Goal: Task Accomplishment & Management: Manage account settings

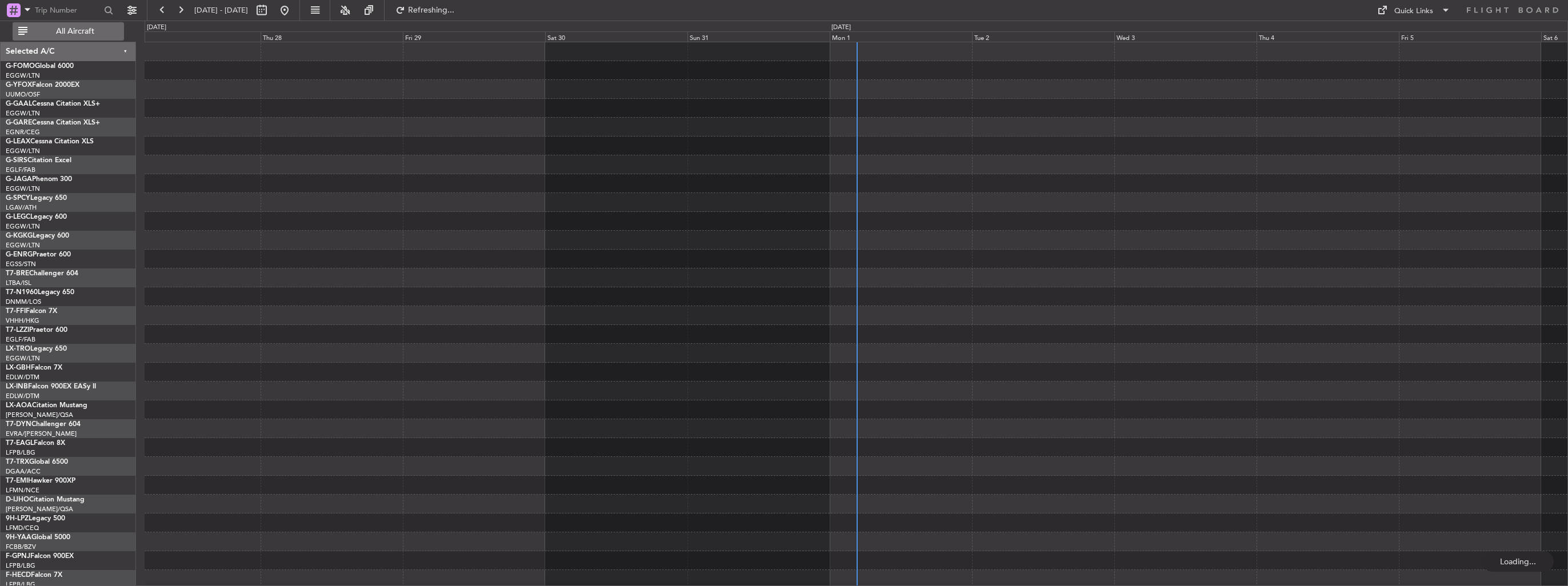
click at [79, 24] on button "All Aircraft" at bounding box center [68, 31] width 111 height 19
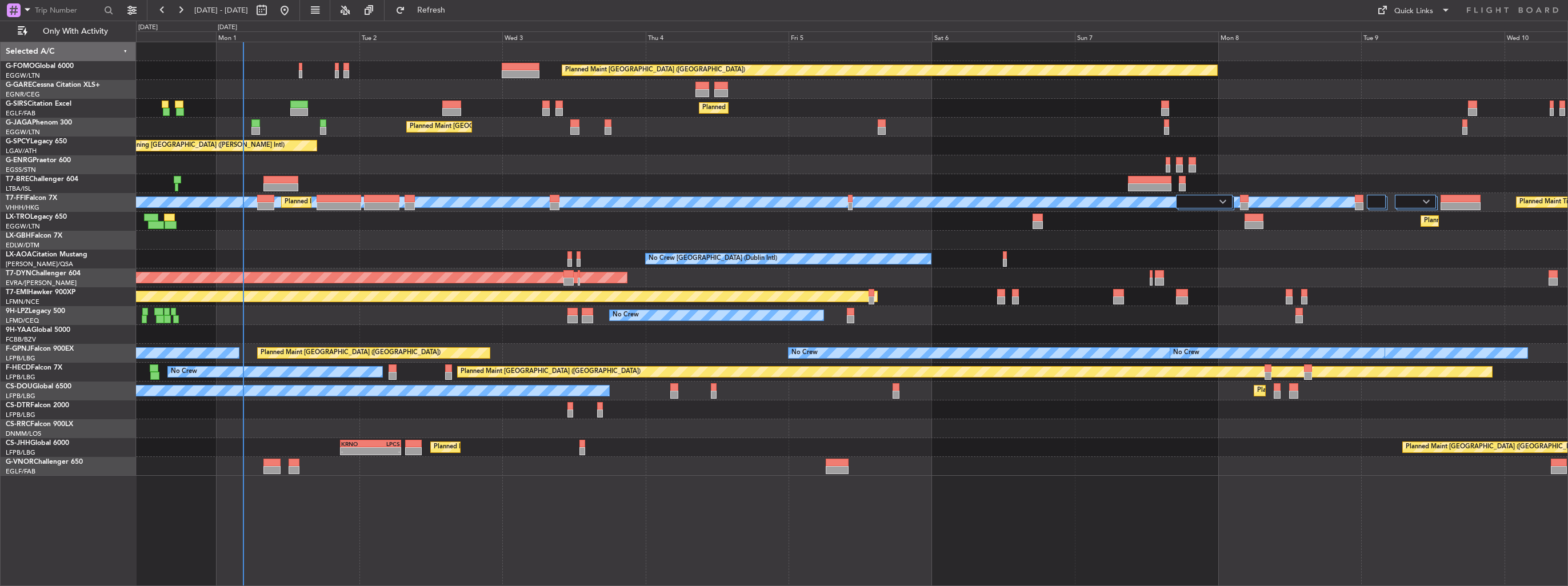
click at [0, 157] on html "[DATE] - [DATE] Refresh Quick Links Only With Activity Planned Maint [GEOGRAPHI…" at bounding box center [784, 293] width 1568 height 586
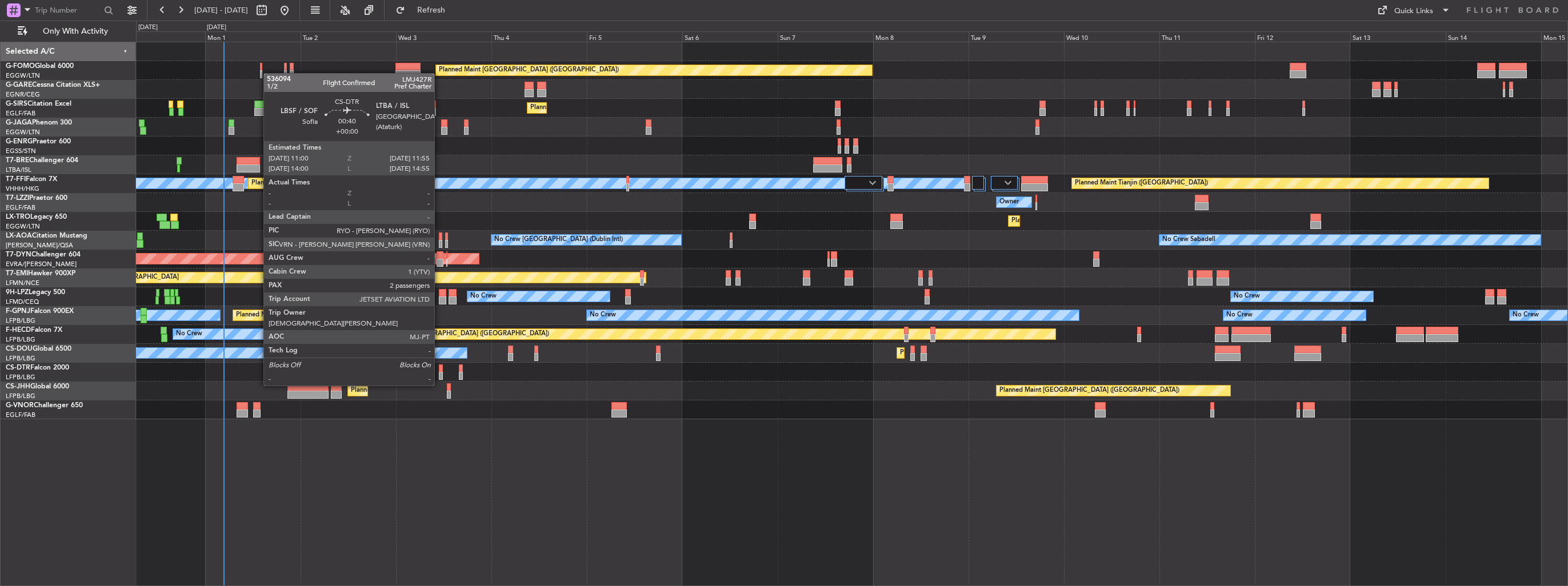
click at [439, 374] on div at bounding box center [441, 376] width 4 height 8
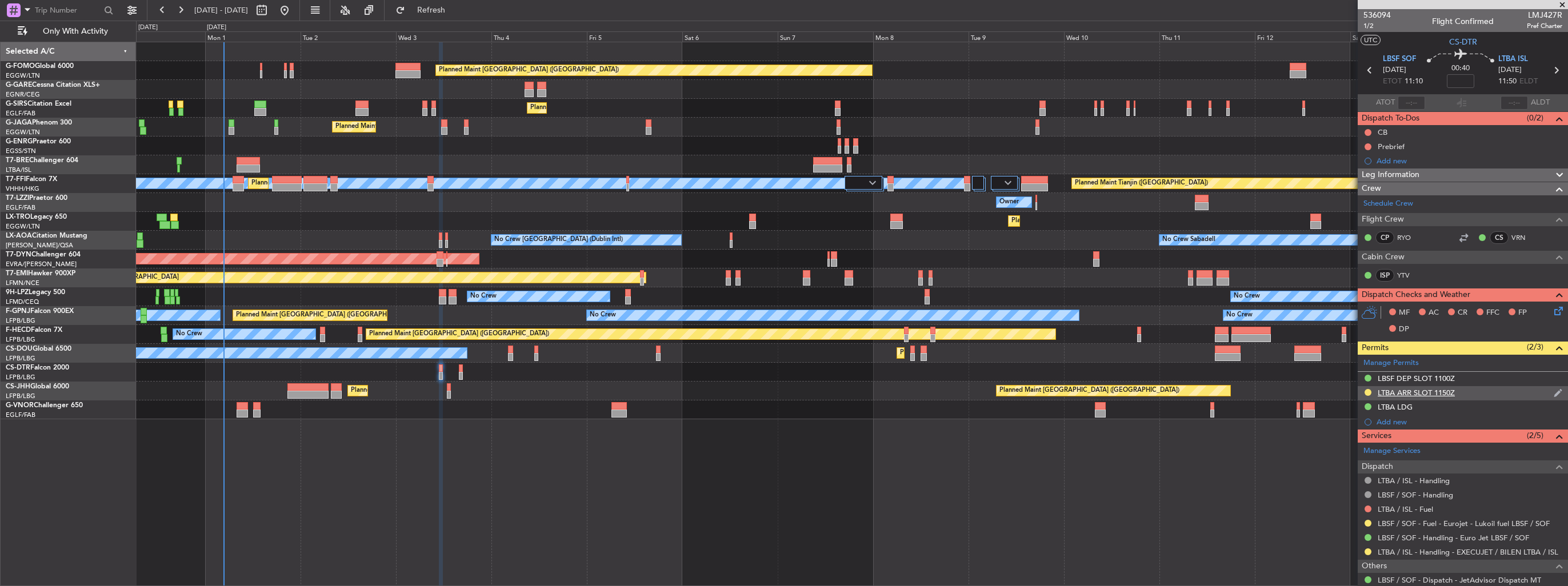
click at [1554, 393] on img at bounding box center [1558, 393] width 9 height 10
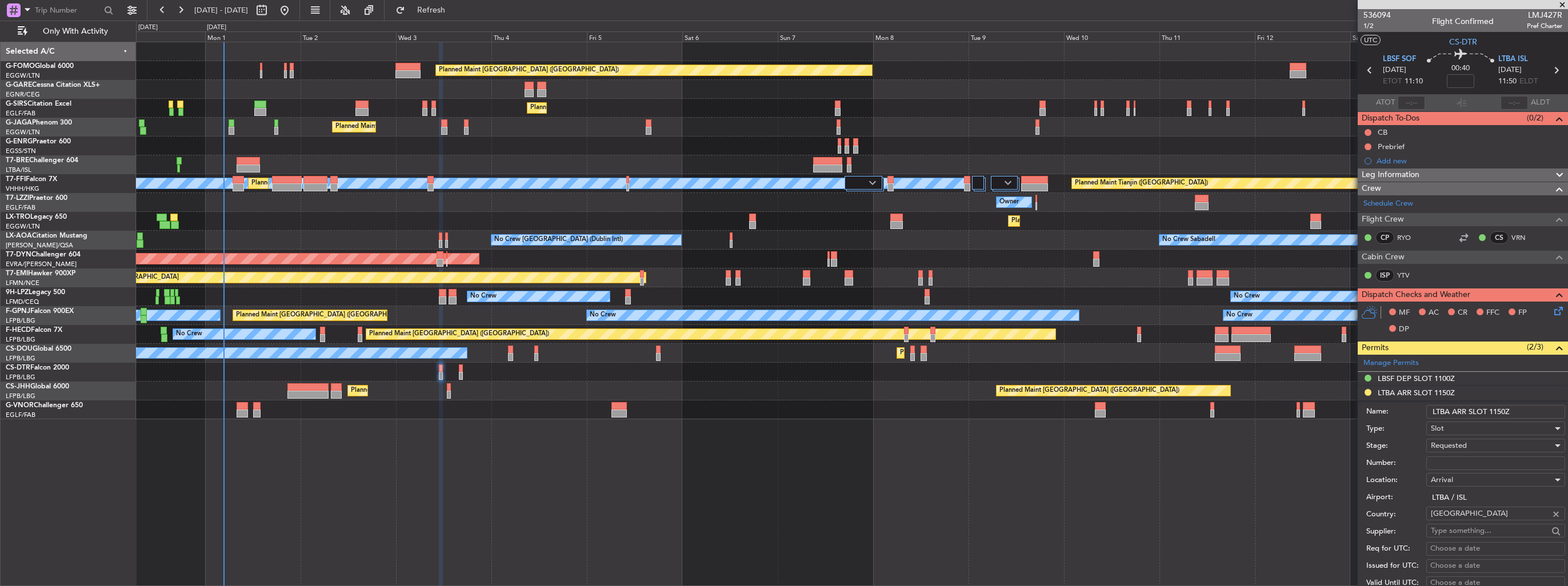
click at [1512, 411] on input "LTBA ARR SLOT 1150Z" at bounding box center [1496, 411] width 139 height 13
type input "LTBA ARR SLOT 1155z"
click at [1459, 463] on input "Number:" at bounding box center [1496, 463] width 139 height 13
paste input "LTBAAGN2461000"
type input "LTBAAGN2461000"
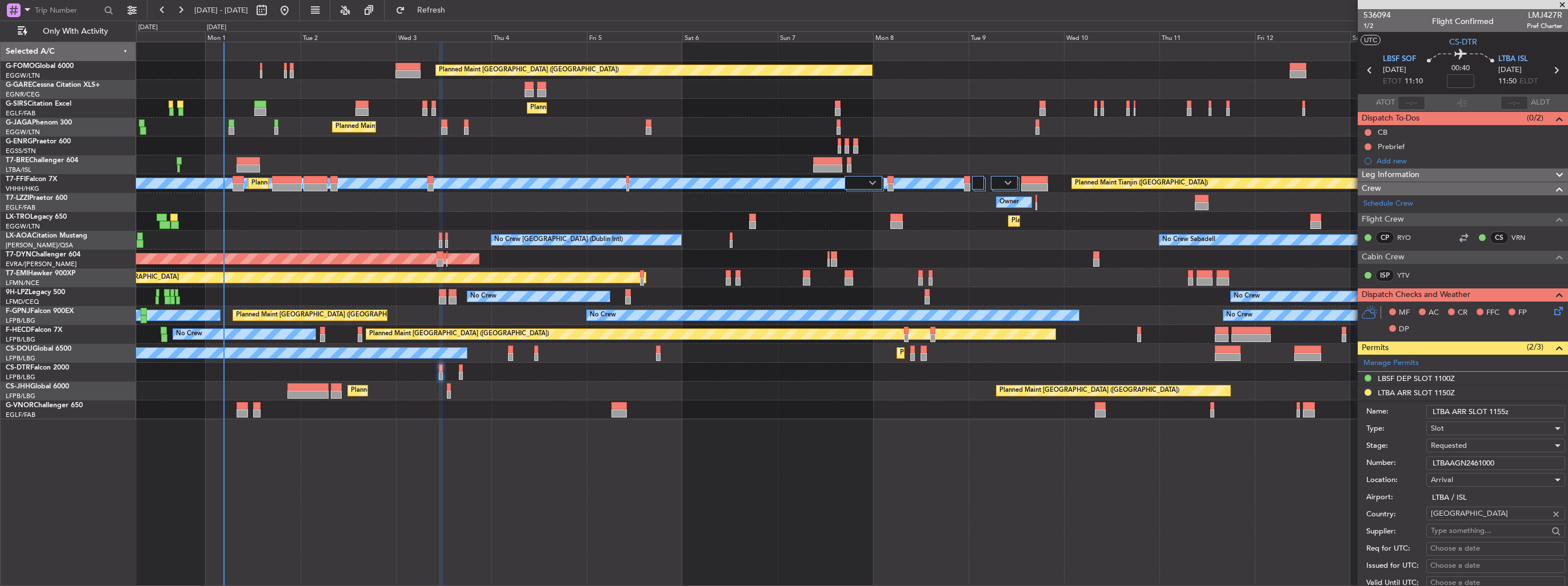
click at [1461, 444] on span "Requested" at bounding box center [1449, 446] width 36 height 10
click at [1455, 538] on span "Received OK" at bounding box center [1491, 536] width 120 height 17
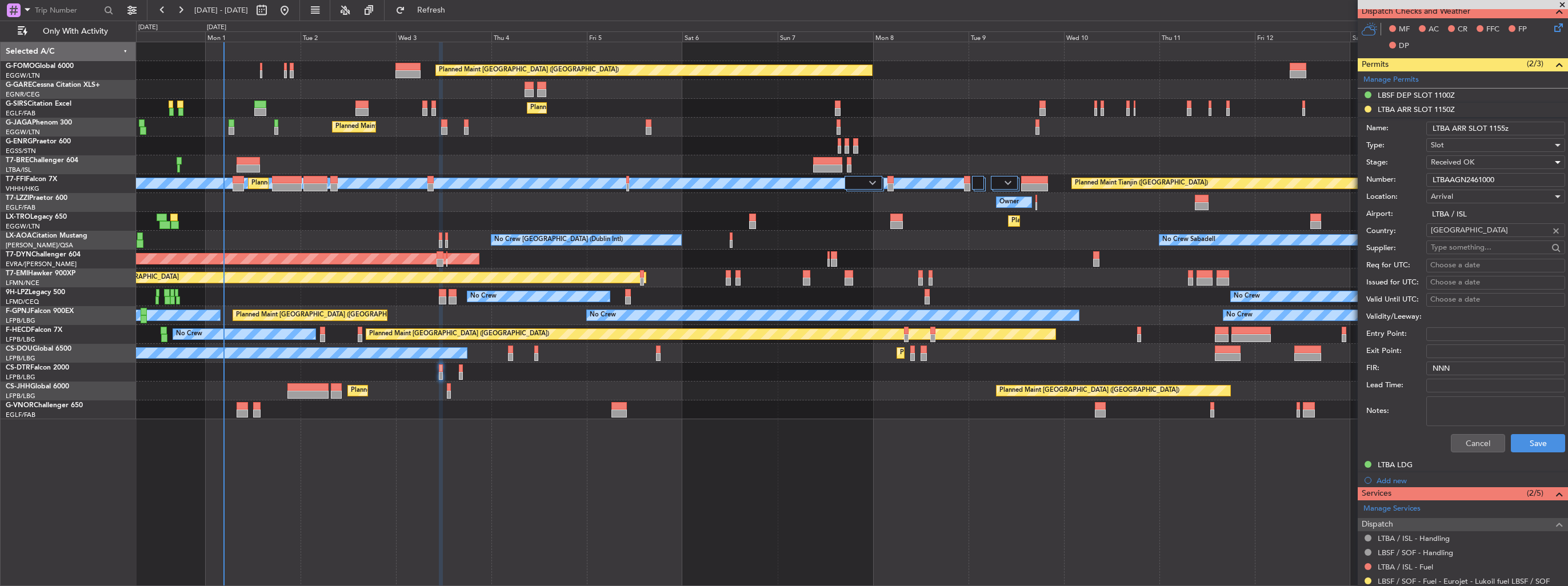
scroll to position [286, 0]
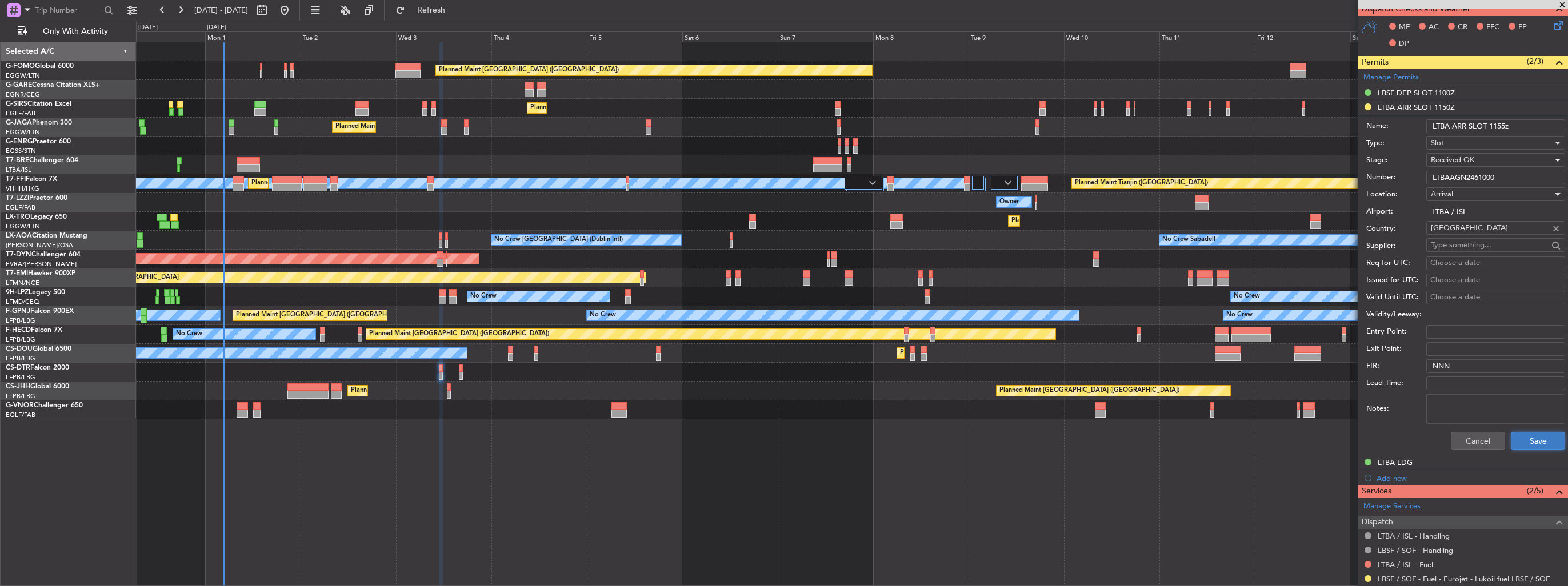
click at [1529, 442] on button "Save" at bounding box center [1538, 440] width 54 height 19
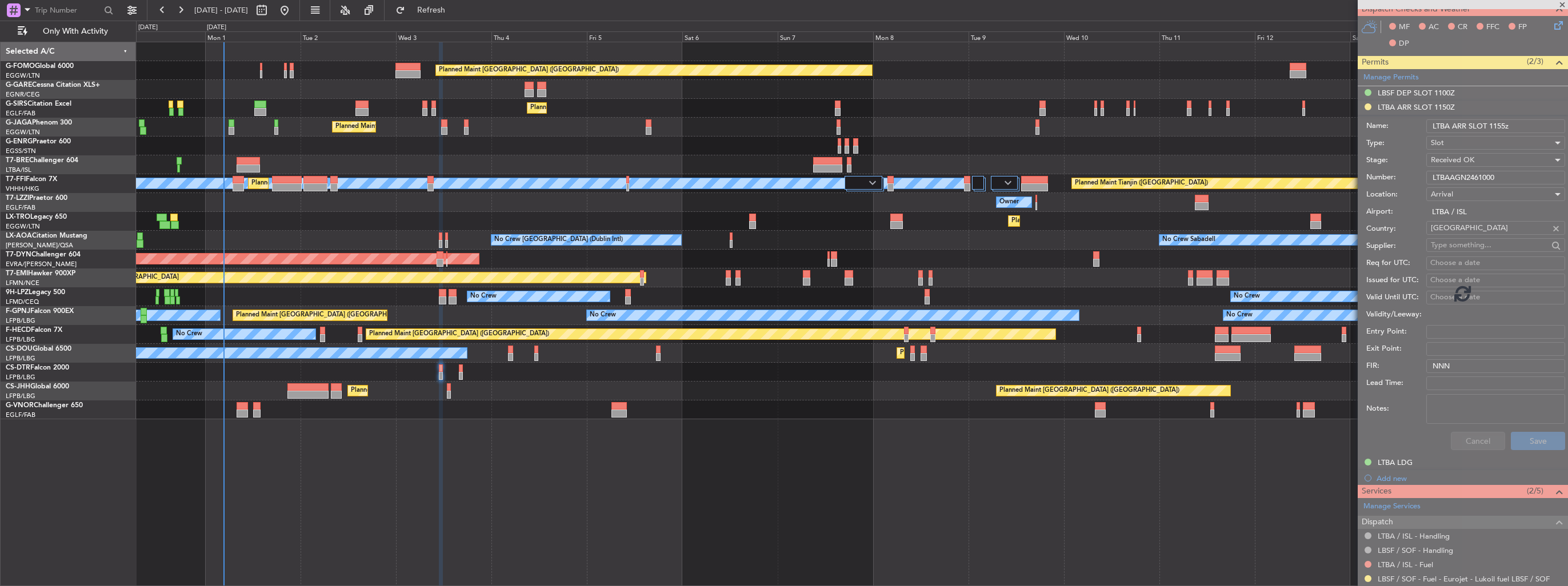
scroll to position [82, 0]
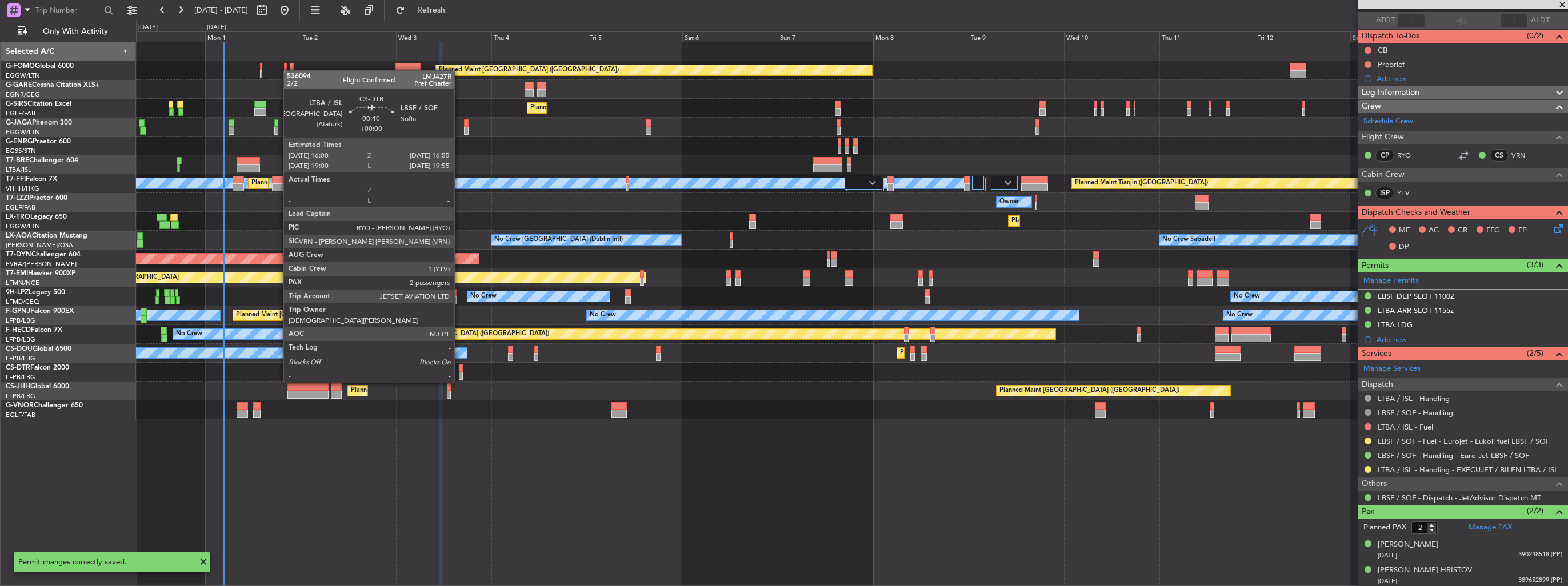
click at [459, 372] on div at bounding box center [461, 376] width 4 height 8
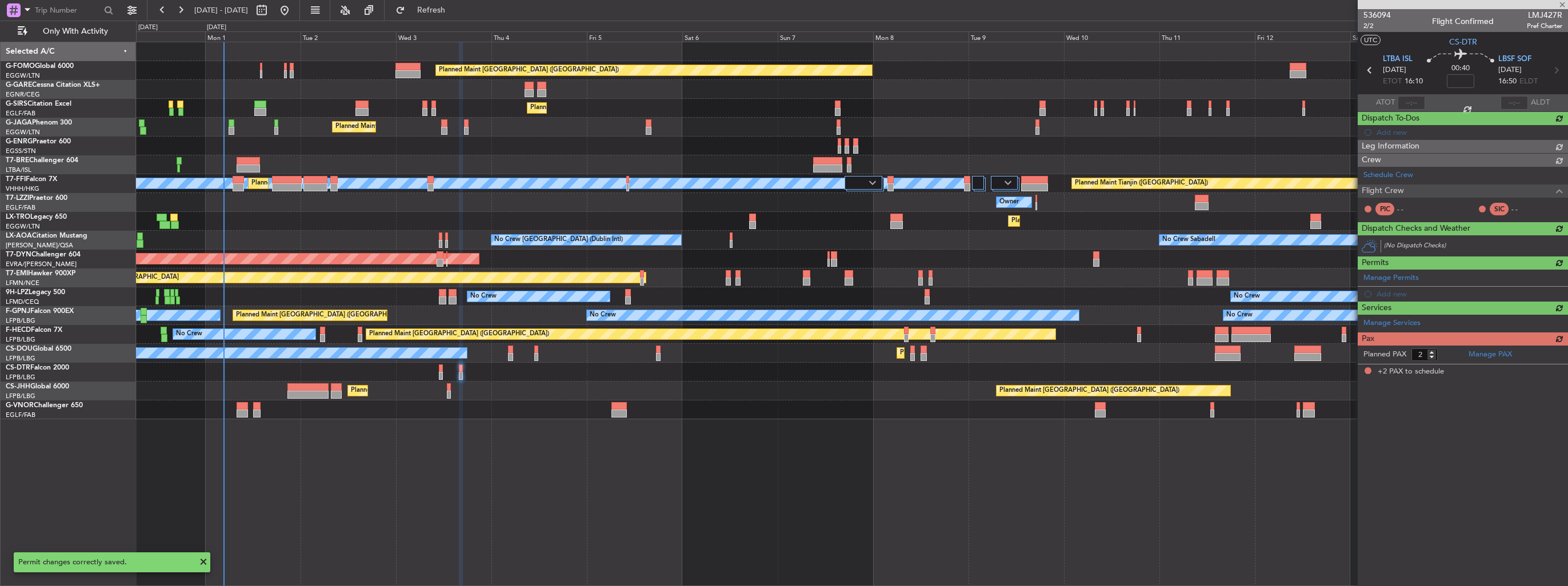
scroll to position [0, 0]
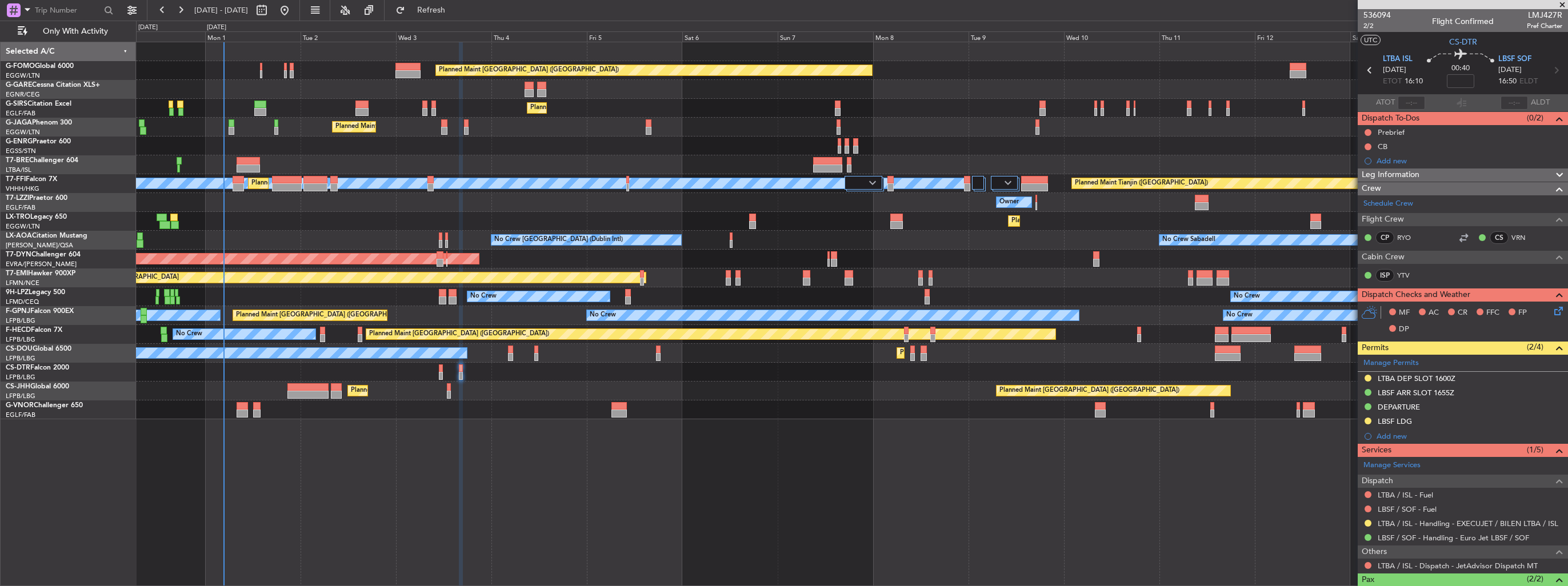
click at [0, 0] on img at bounding box center [0, 0] width 0 height 0
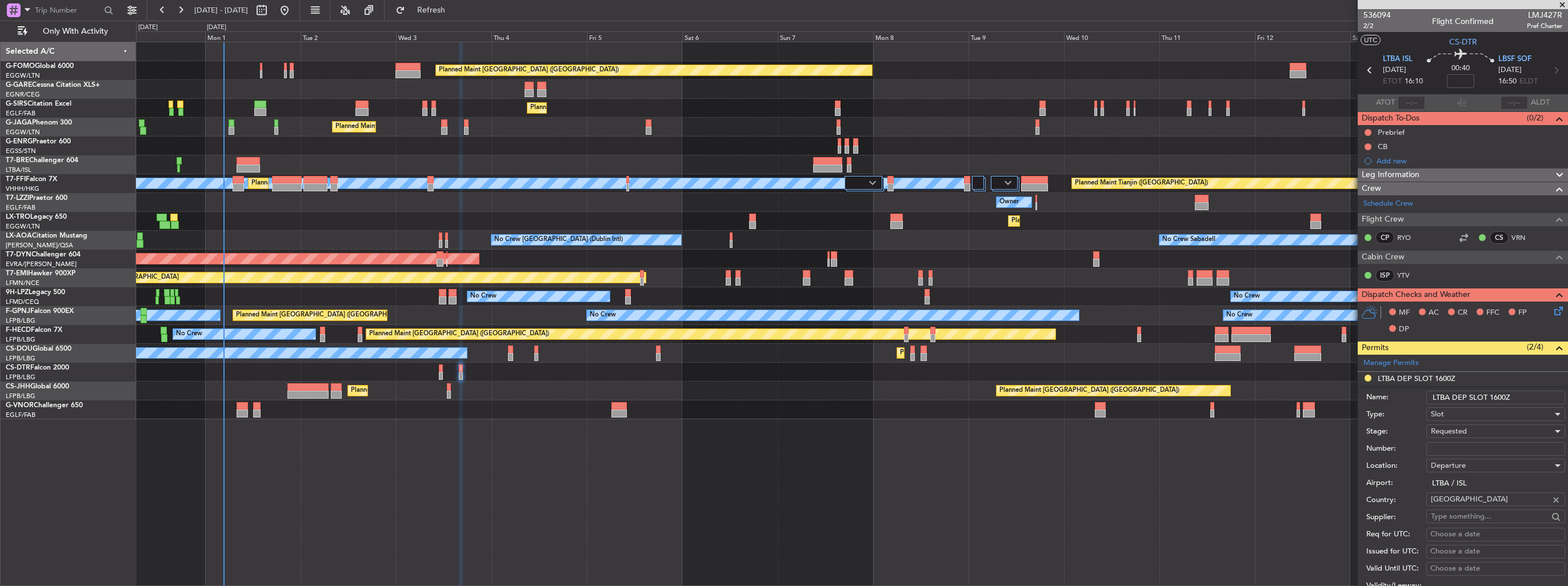
click at [1522, 397] on input "LTBA DEP SLOT 1600Z" at bounding box center [1496, 397] width 139 height 13
type input "LTBA DEP SLOT 1555z"
click at [1498, 448] on input "Number:" at bounding box center [1496, 449] width 139 height 13
paste input "LTBADGN2462000"
type input "LTBADGN2462000"
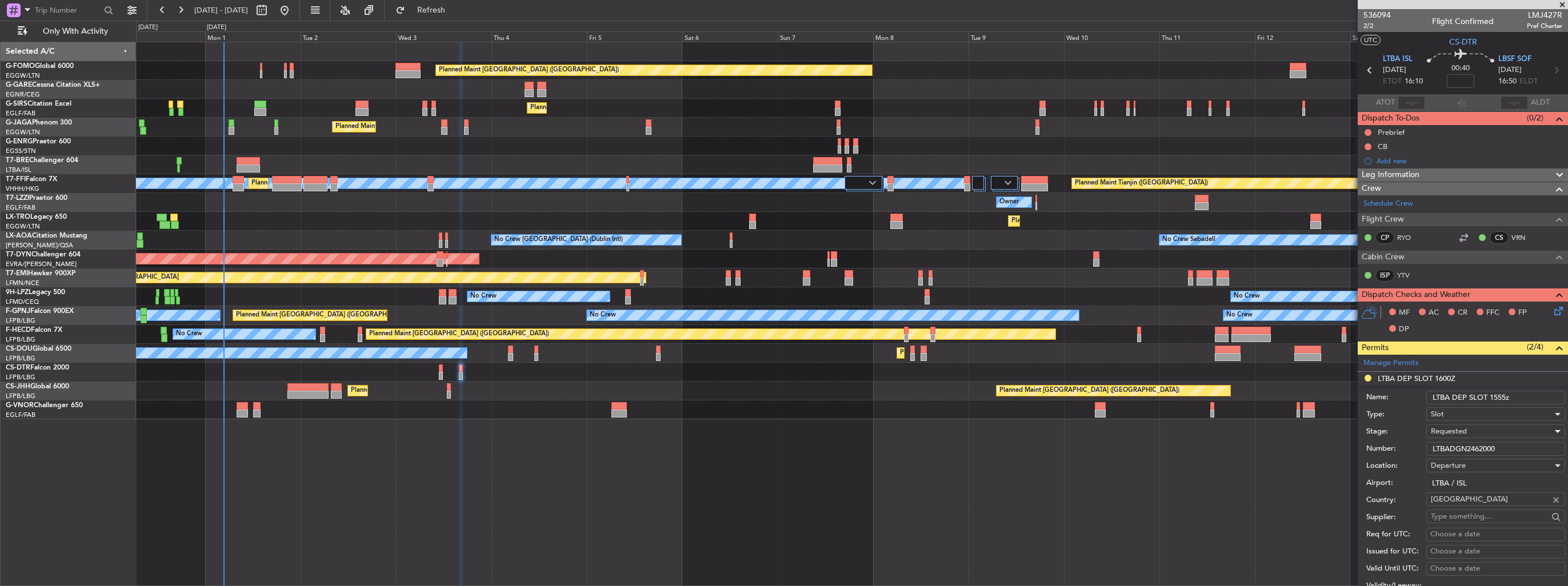
click at [1493, 432] on div "Requested" at bounding box center [1492, 431] width 122 height 17
click at [1472, 515] on span "Received OK" at bounding box center [1491, 517] width 120 height 17
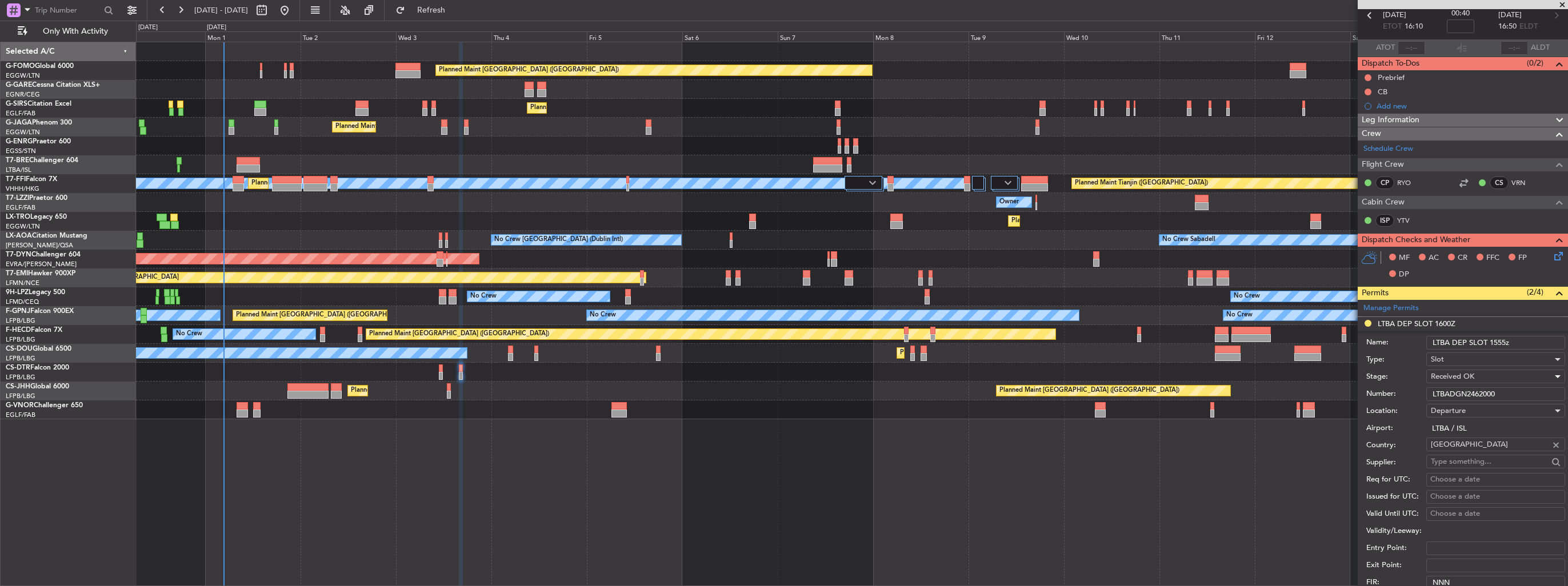
scroll to position [286, 0]
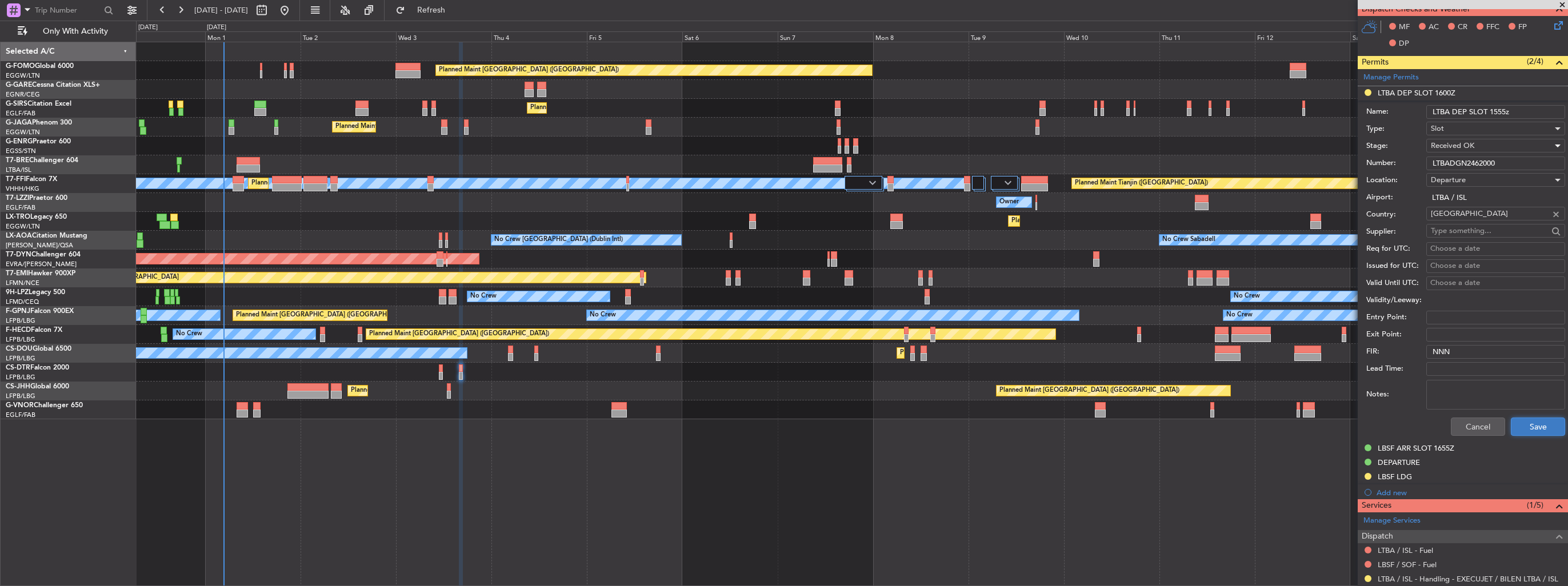
click at [1513, 427] on button "Save" at bounding box center [1538, 426] width 54 height 19
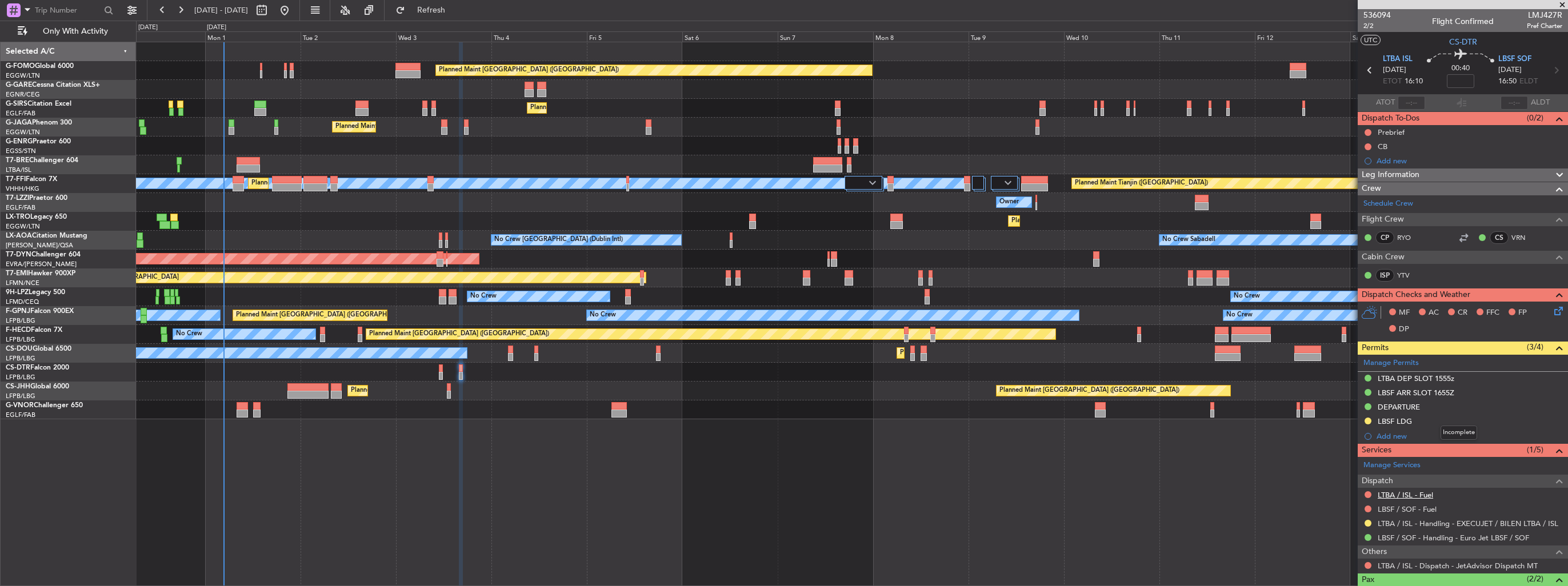
scroll to position [68, 0]
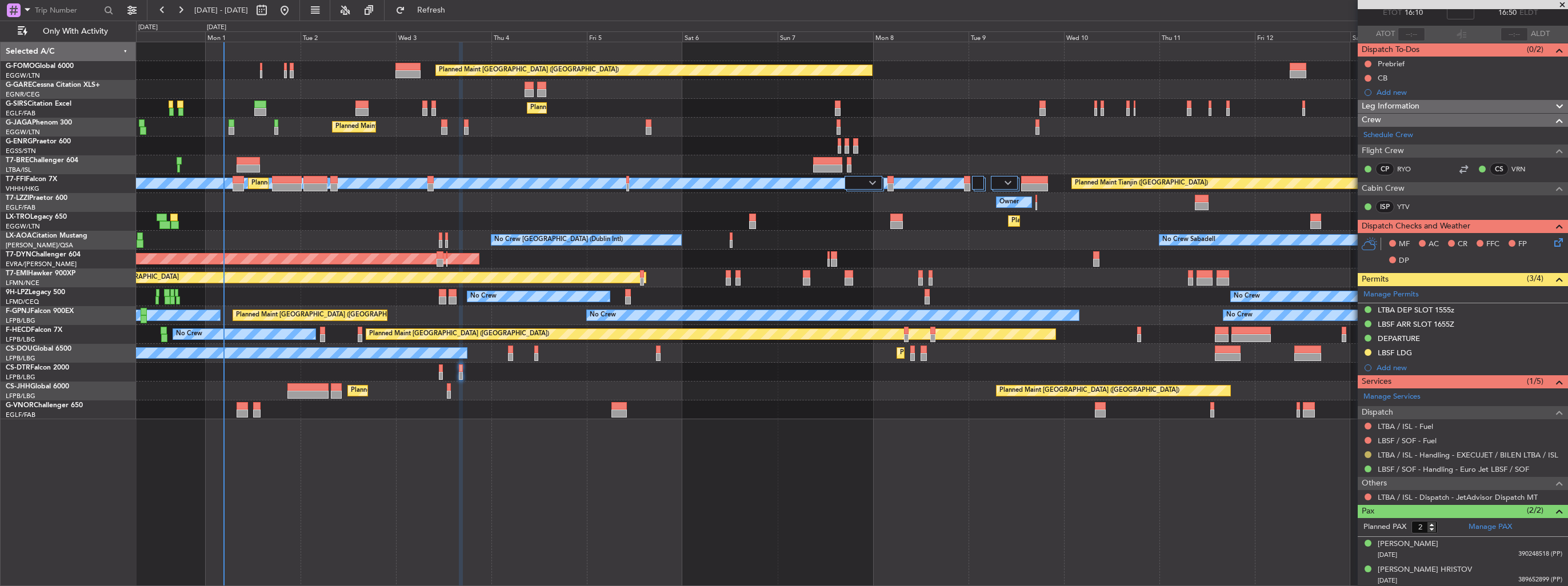
click at [1367, 454] on button at bounding box center [1368, 455] width 7 height 7
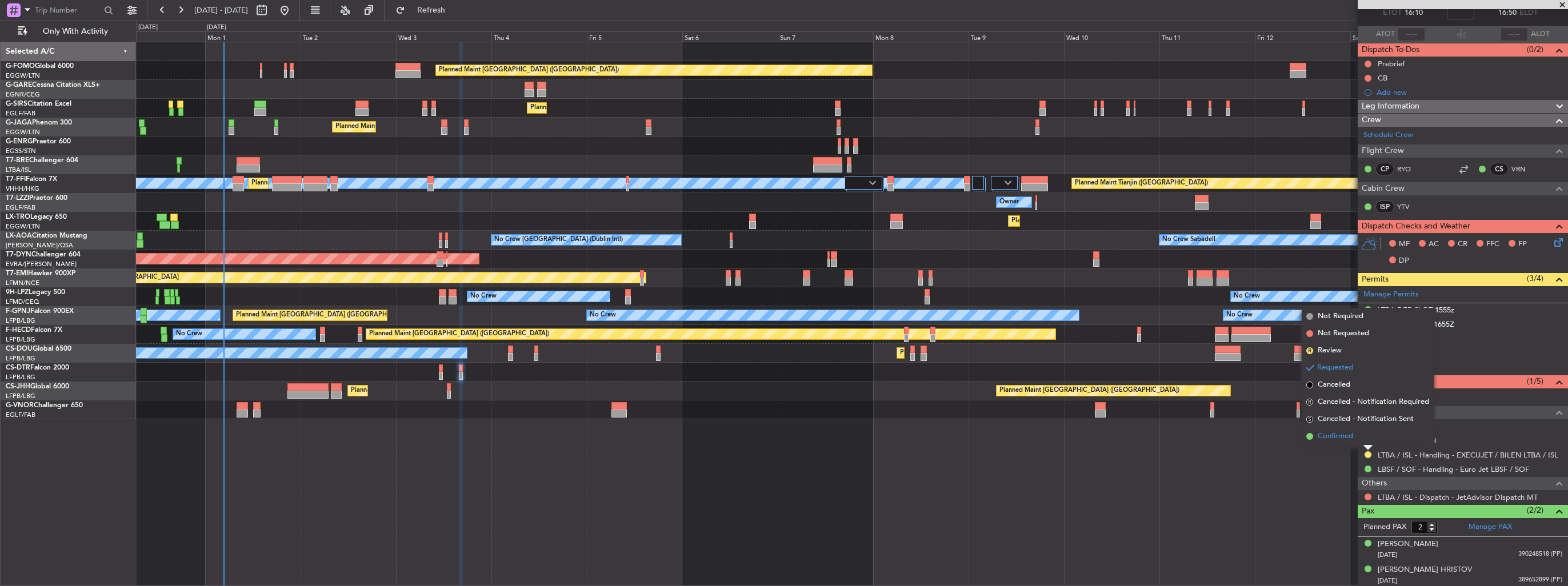
click at [1340, 437] on span "Confirmed" at bounding box center [1335, 436] width 36 height 11
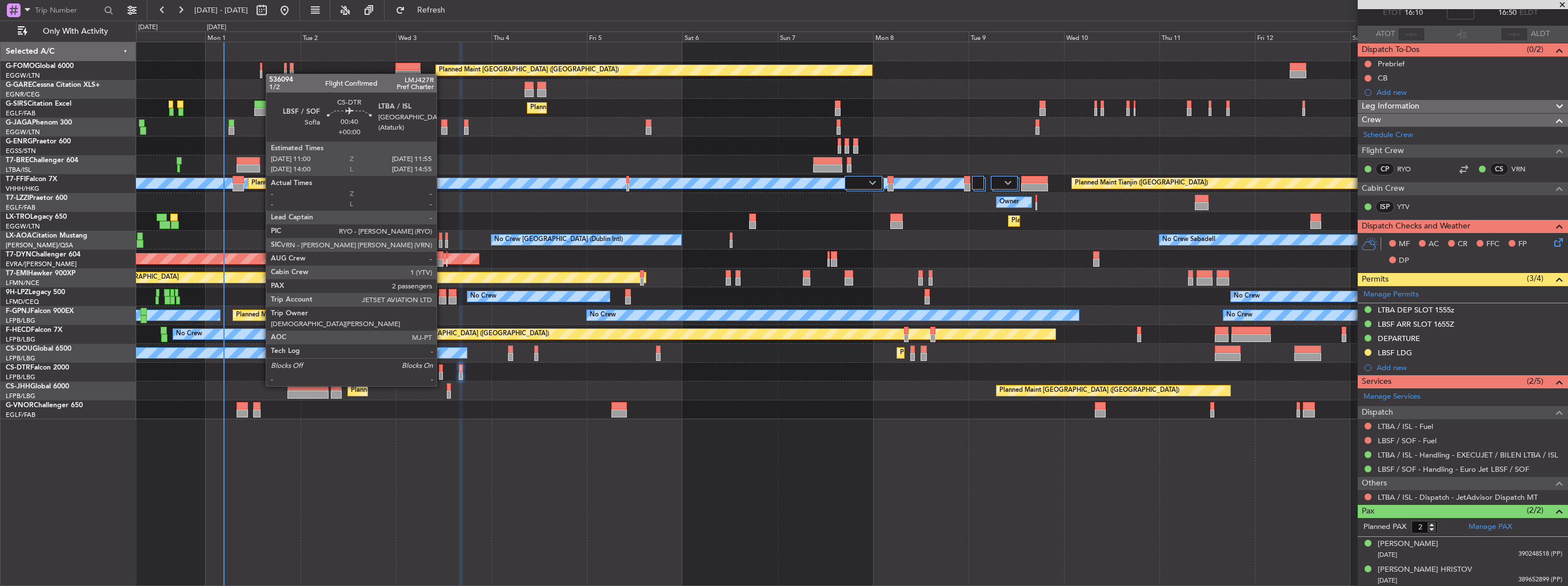
click at [441, 375] on div at bounding box center [441, 376] width 4 height 8
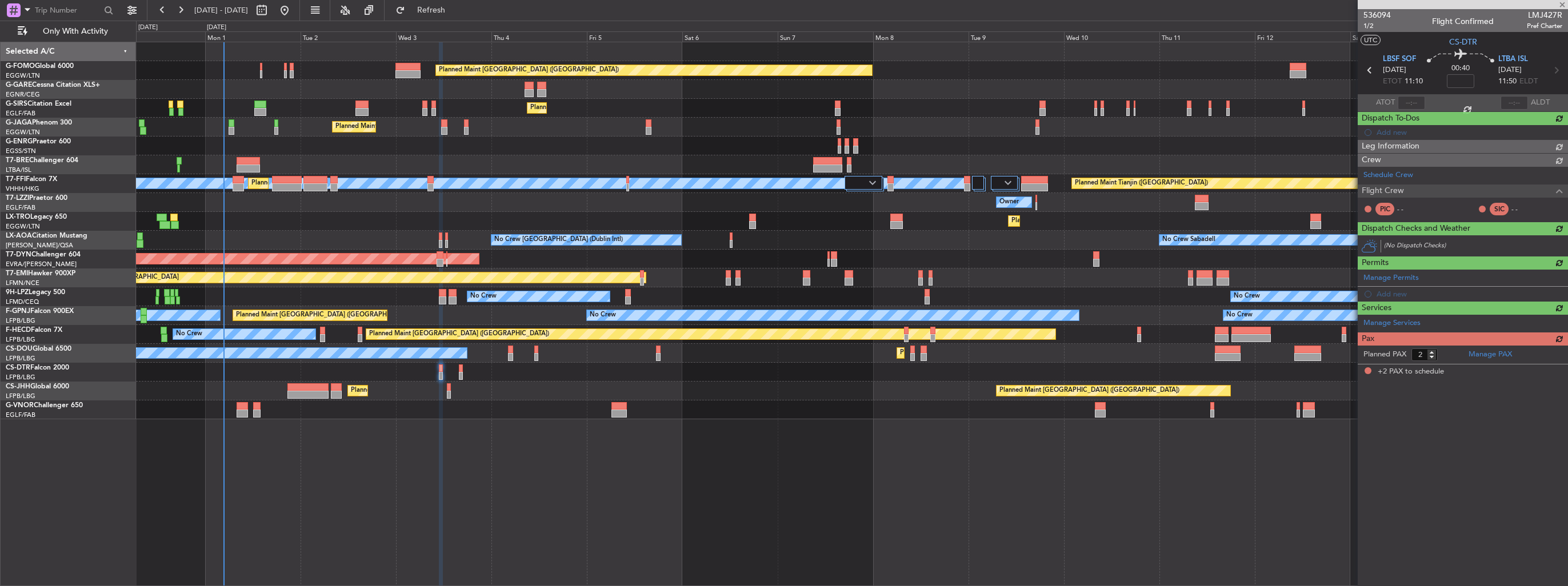
scroll to position [0, 0]
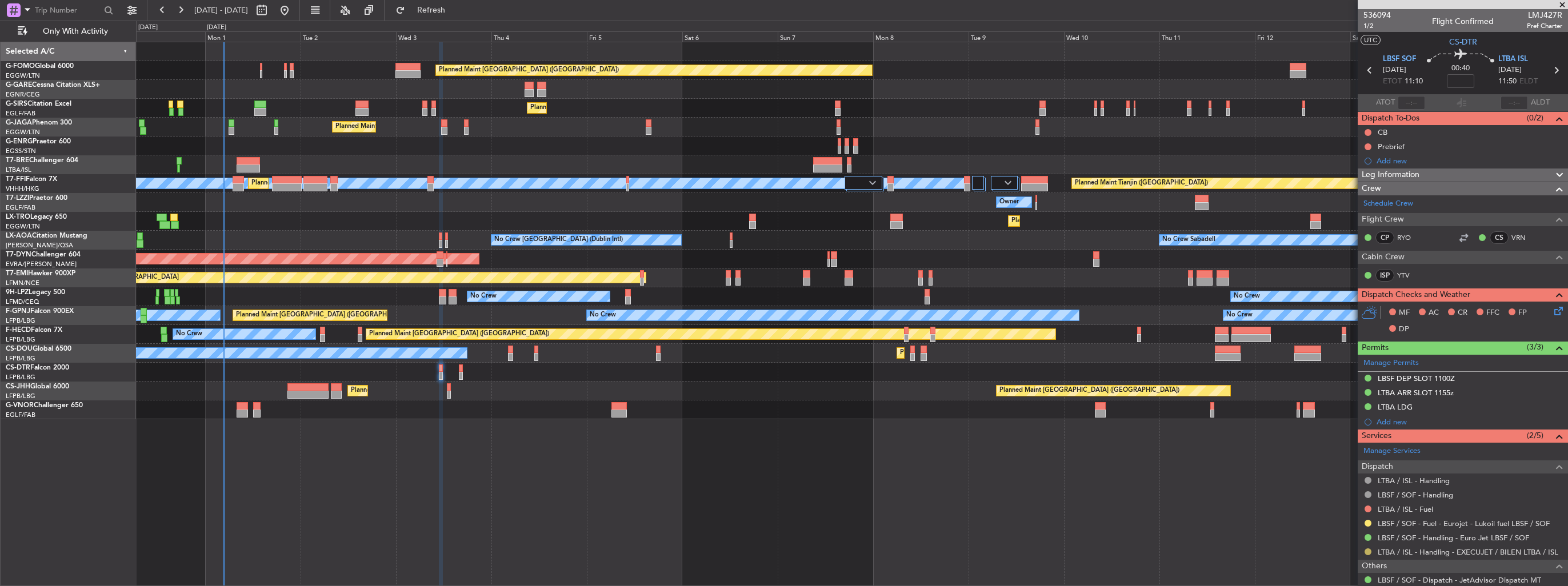
click at [1367, 548] on button at bounding box center [1368, 551] width 7 height 7
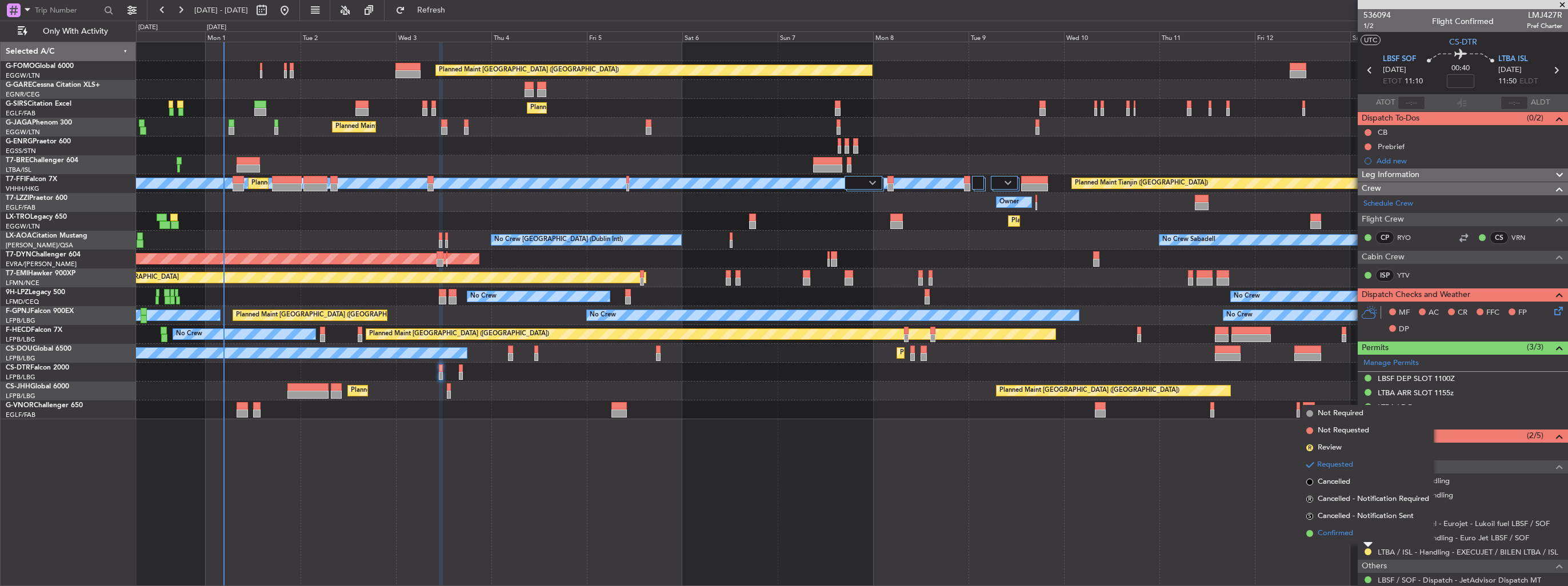
click at [1343, 533] on span "Confirmed" at bounding box center [1335, 533] width 36 height 11
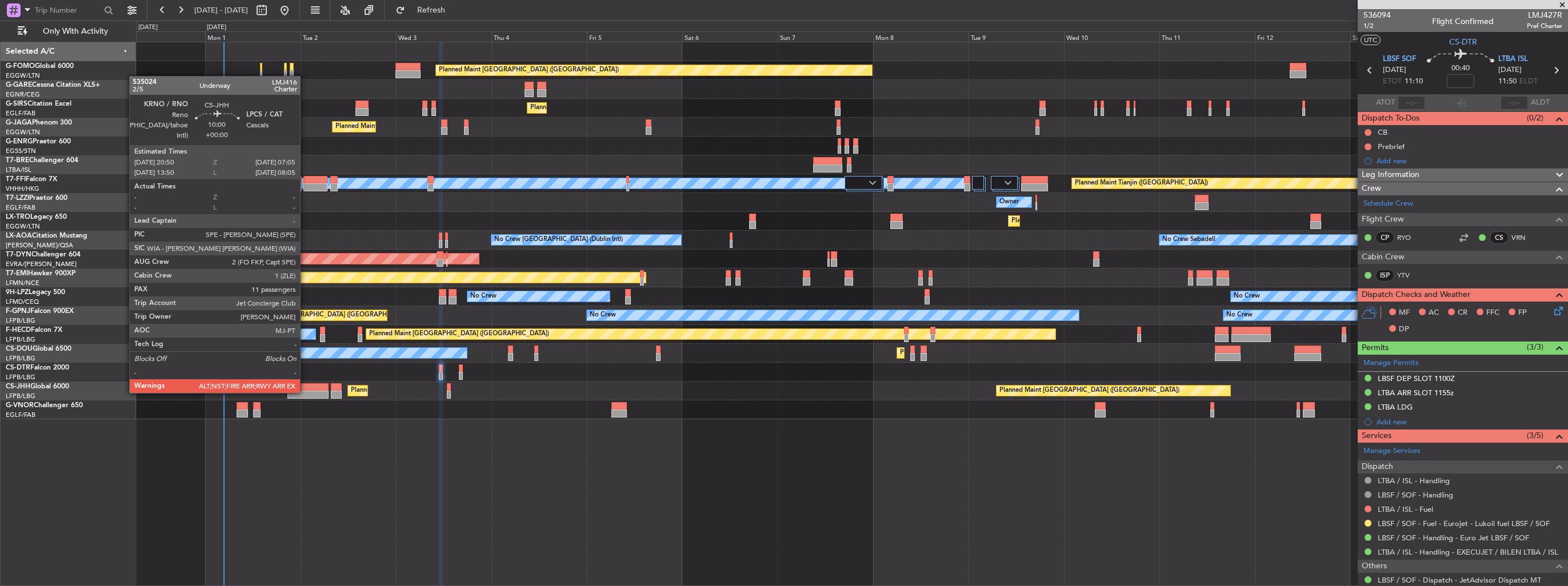
click at [305, 392] on div at bounding box center [308, 394] width 41 height 8
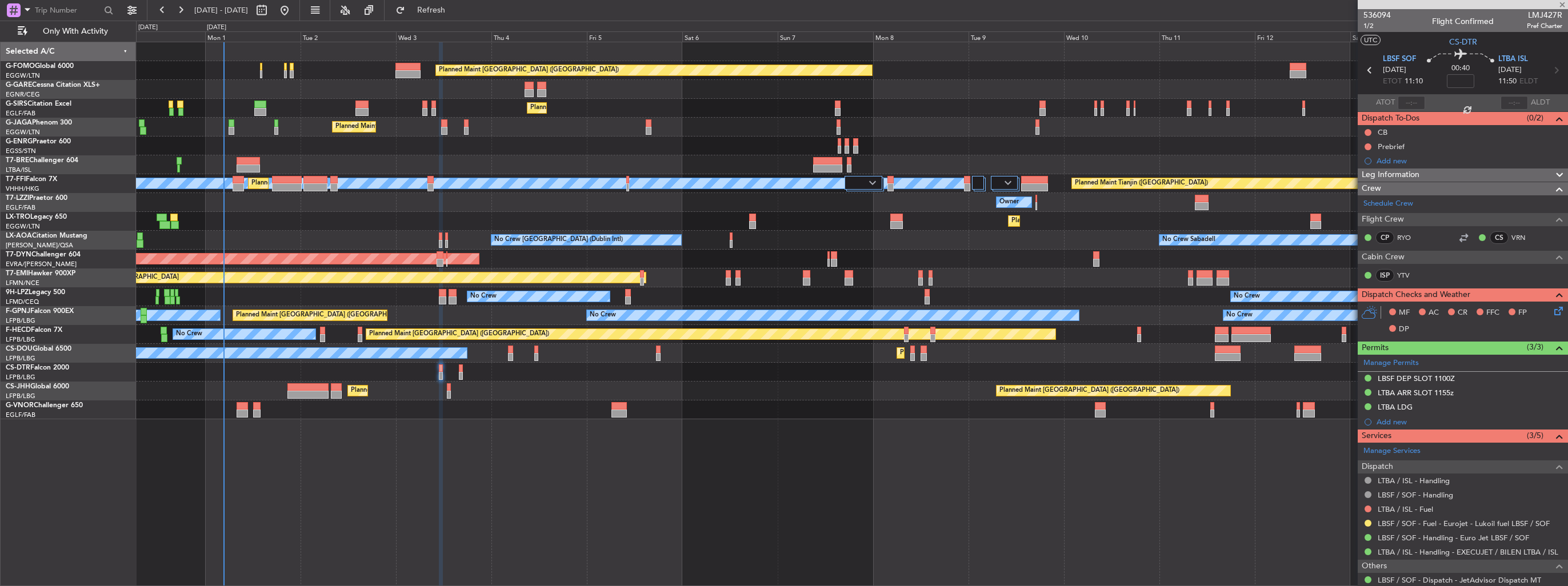
type input "11"
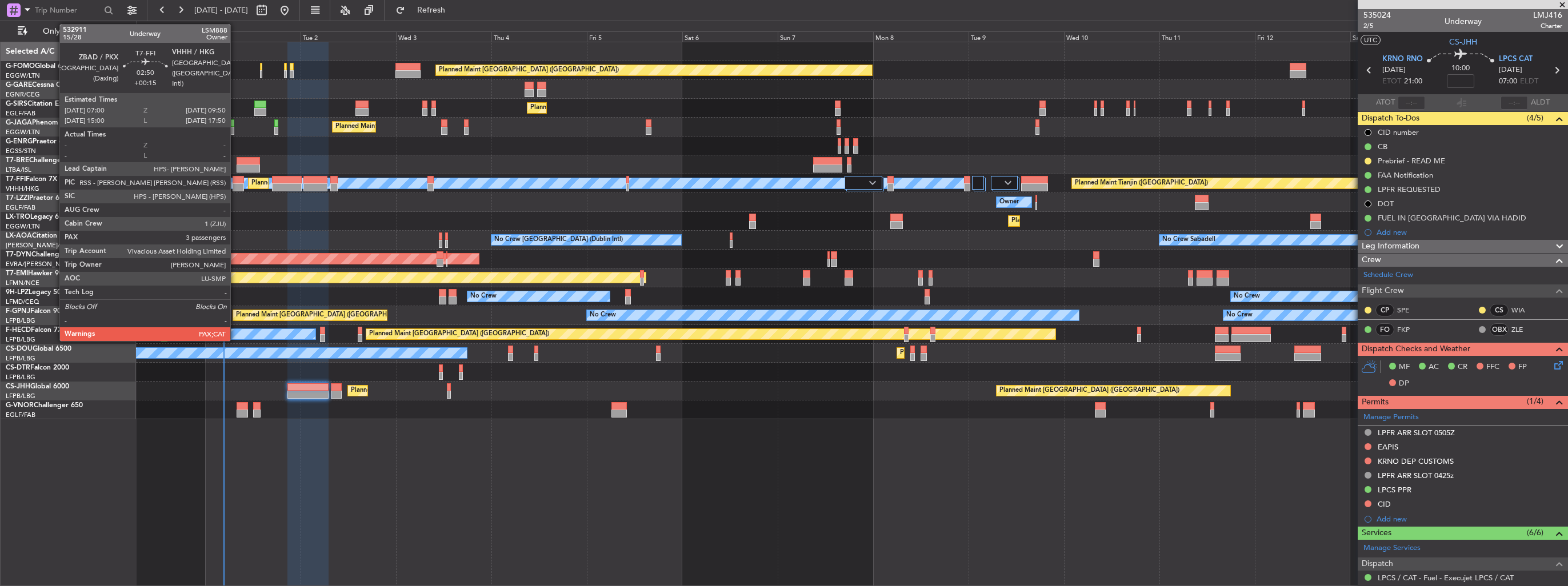
click at [236, 185] on div at bounding box center [238, 187] width 11 height 8
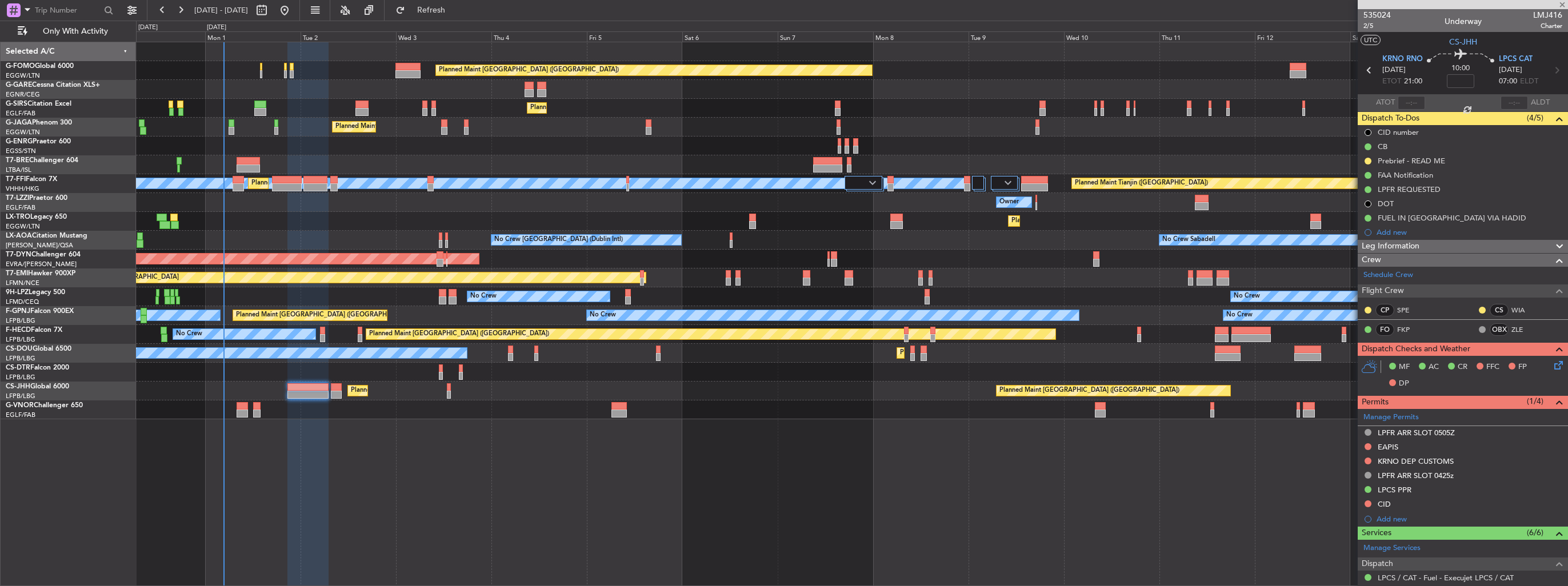
type input "+00:15"
type input "5"
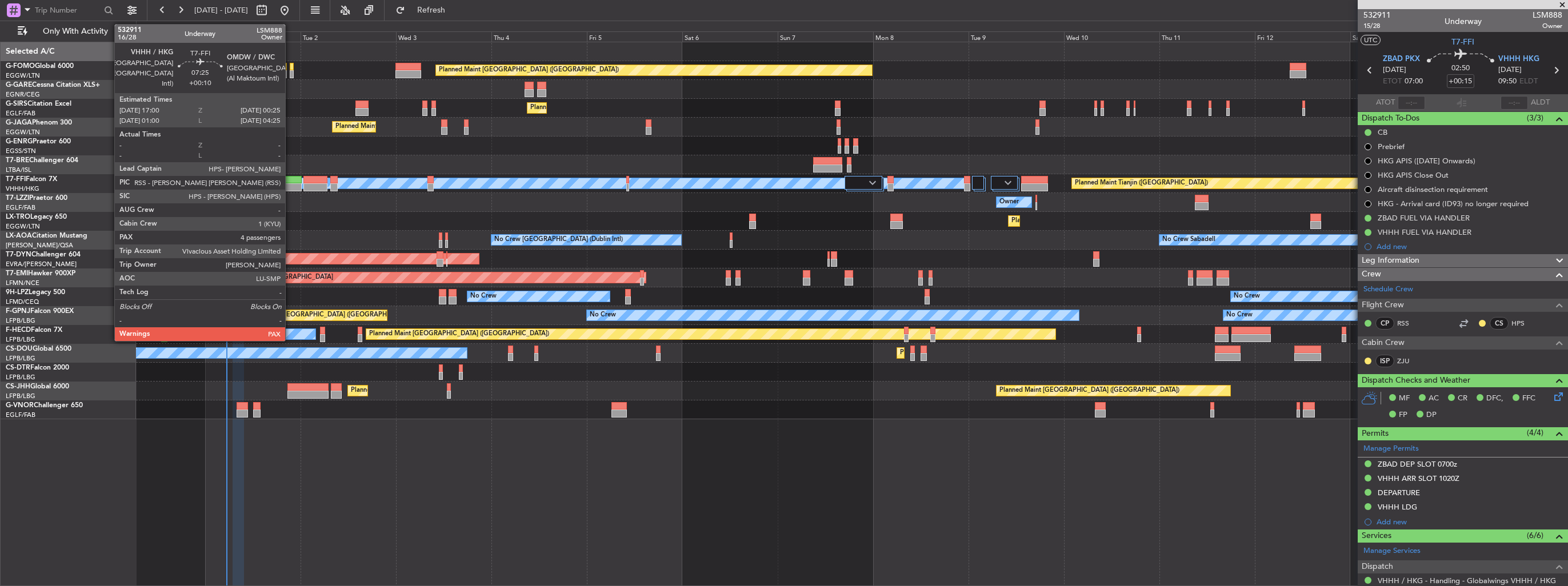
click at [291, 178] on div at bounding box center [287, 180] width 30 height 8
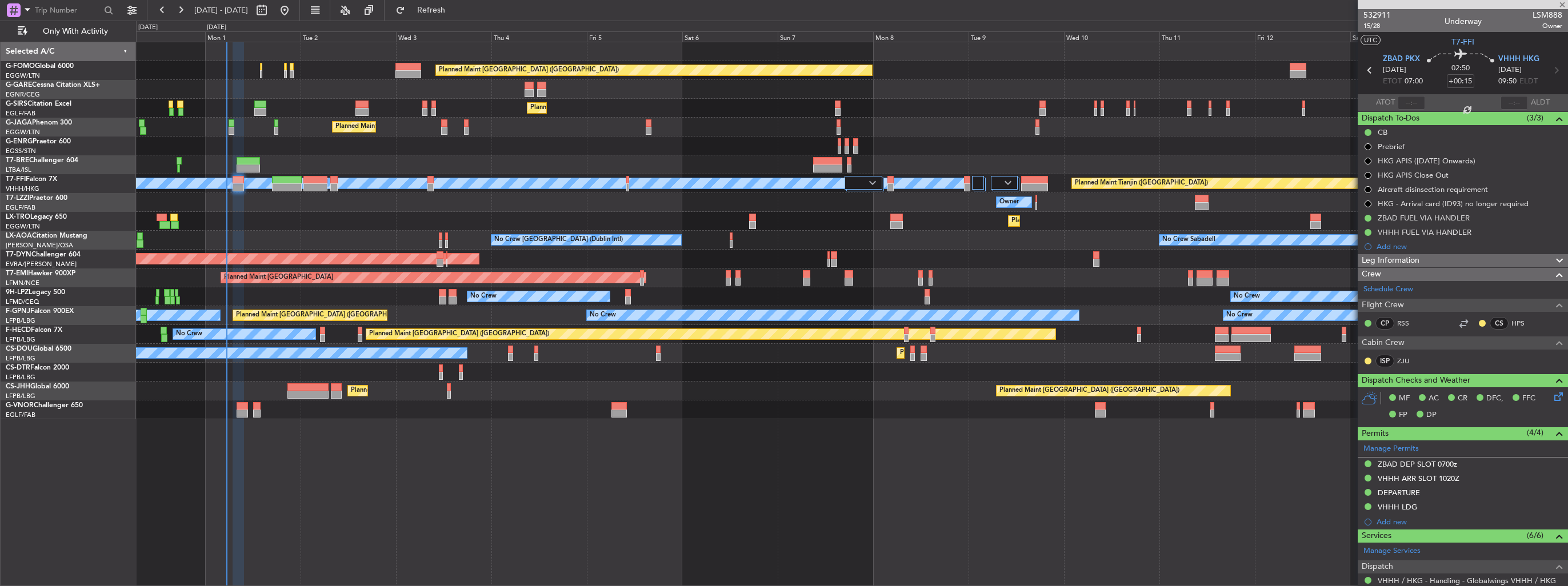
type input "+00:10"
type input "4"
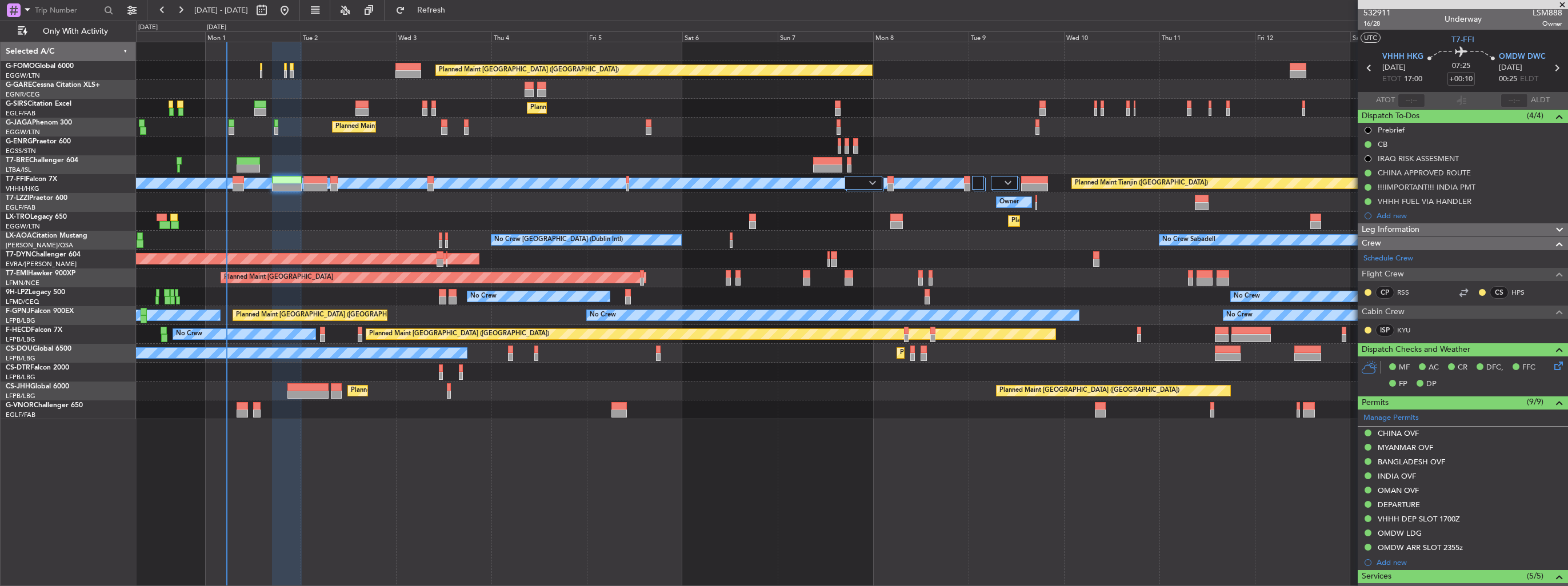
scroll to position [319, 0]
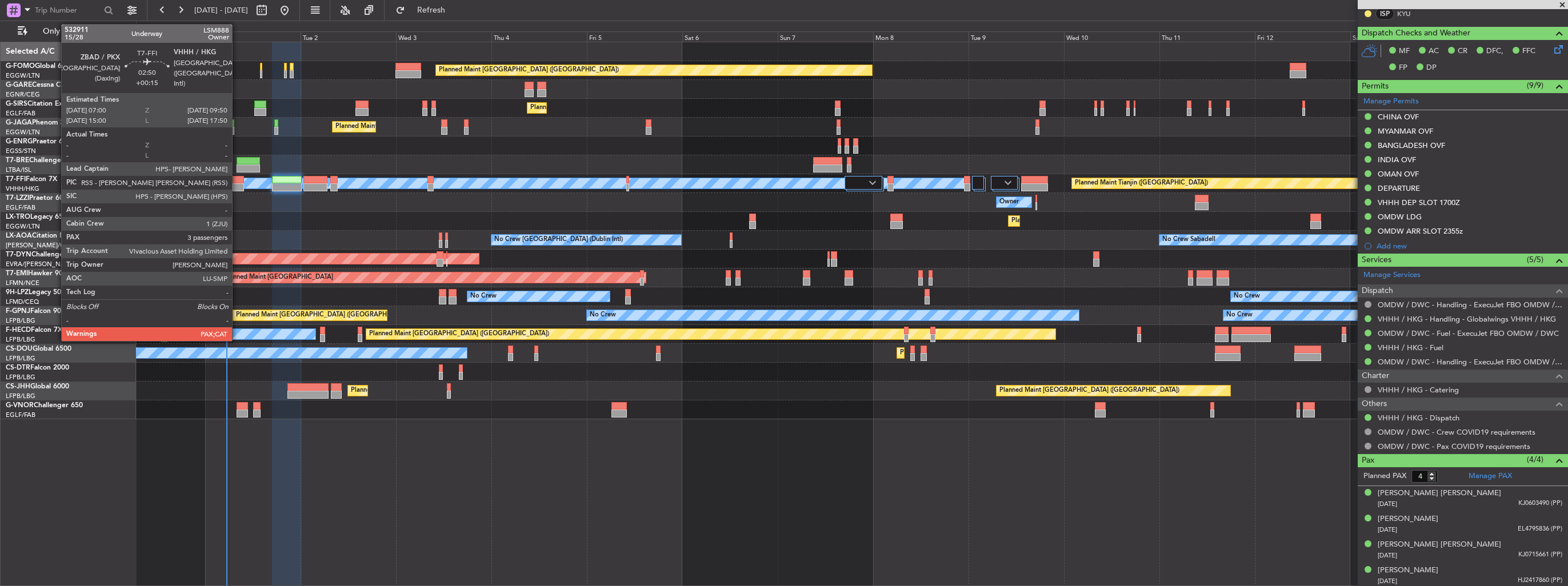
click at [237, 186] on div at bounding box center [238, 187] width 11 height 8
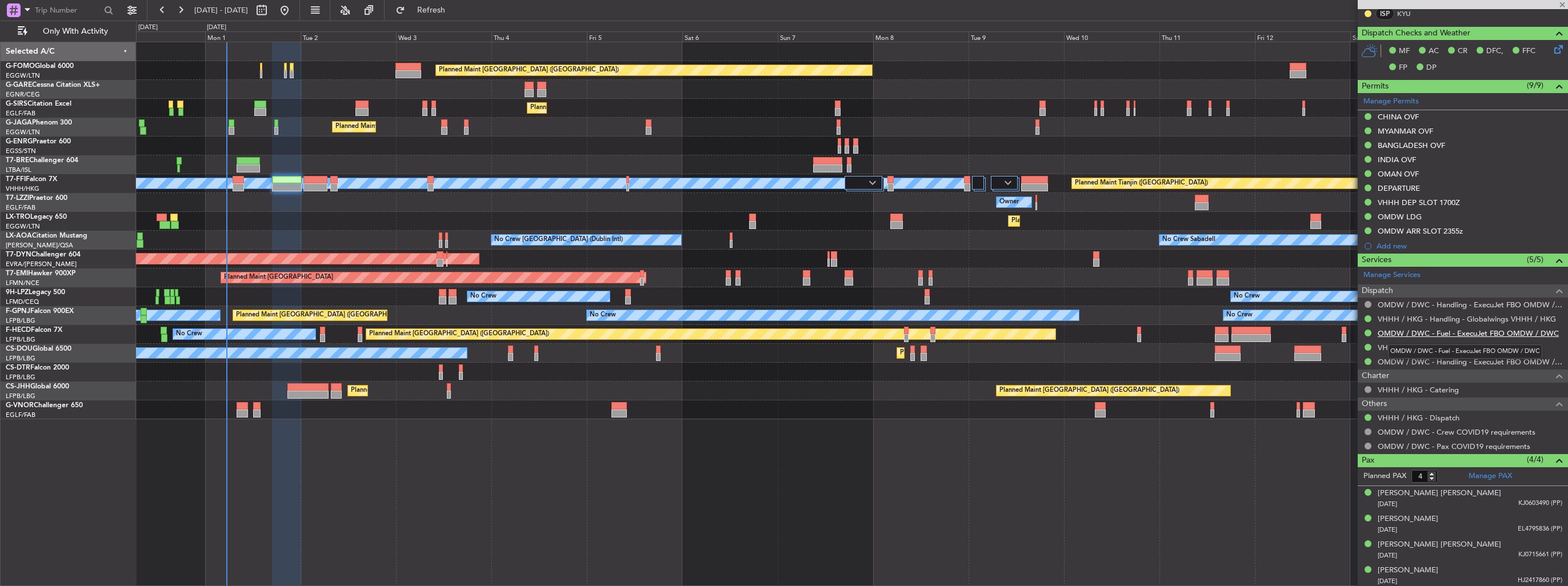
type input "+00:15"
type input "5"
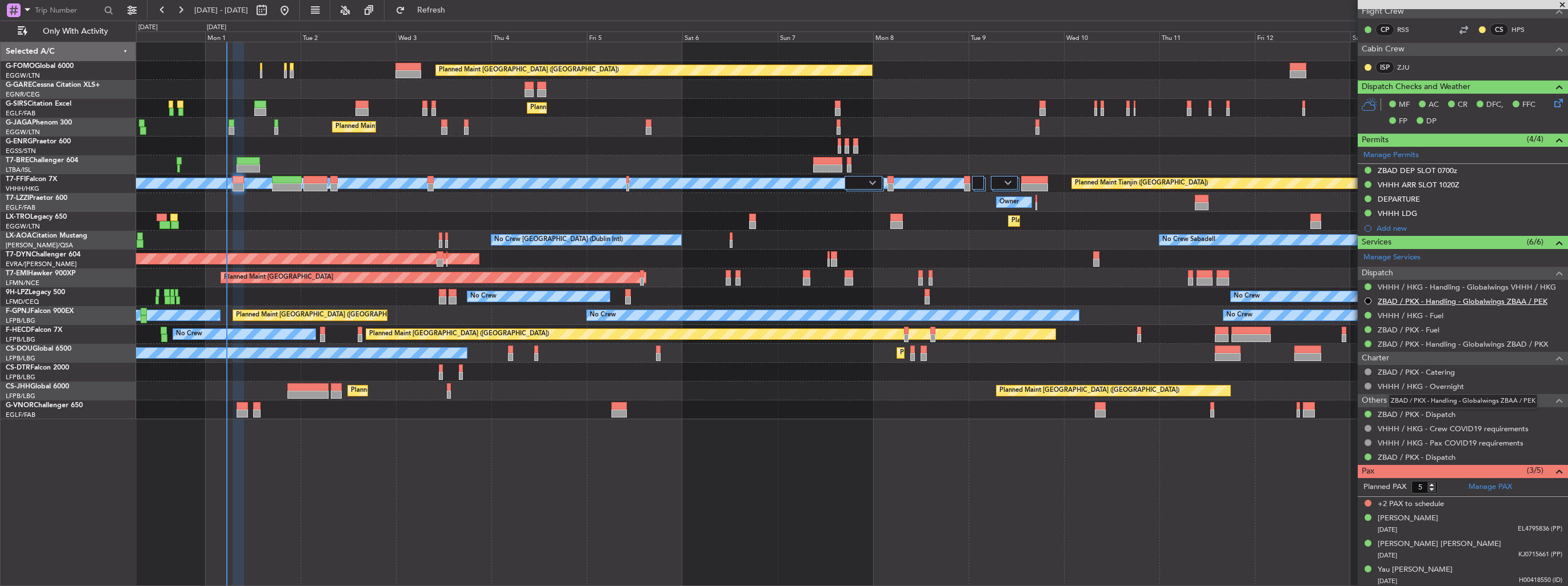
scroll to position [0, 0]
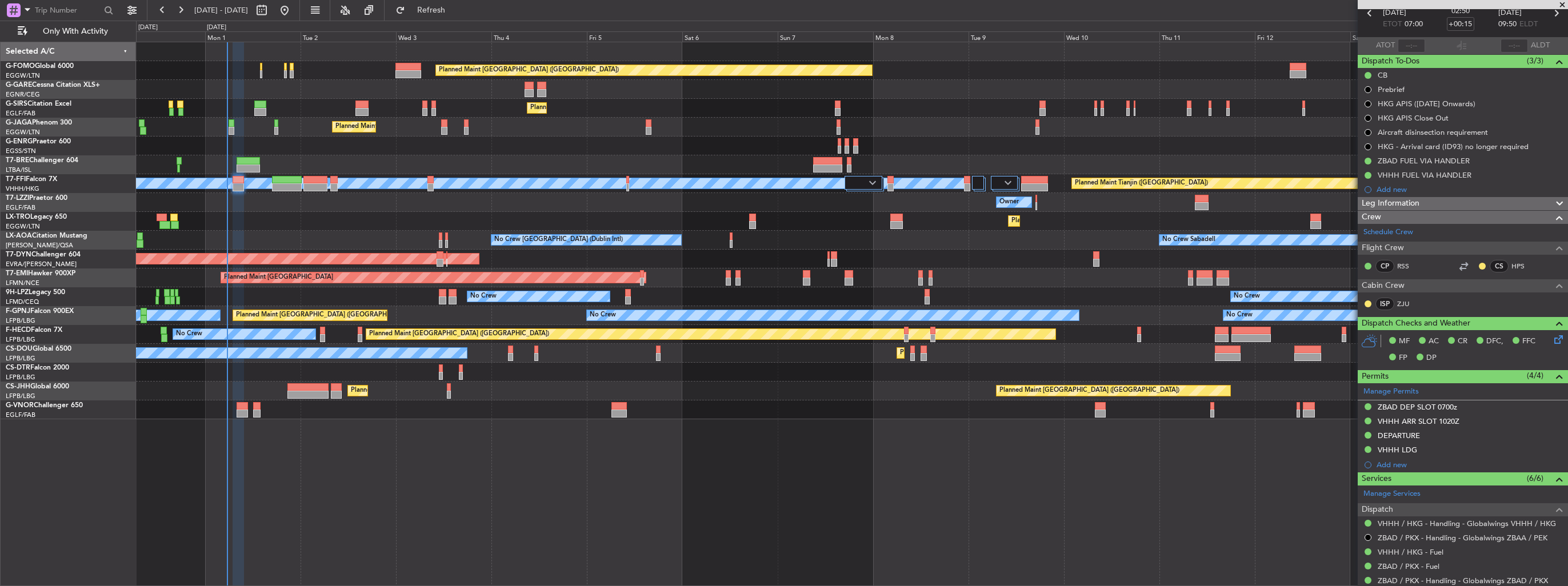
click at [1274, 483] on div "Planned Maint [GEOGRAPHIC_DATA] ([GEOGRAPHIC_DATA]) Planned Maint [GEOGRAPHIC_D…" at bounding box center [852, 313] width 1432 height 544
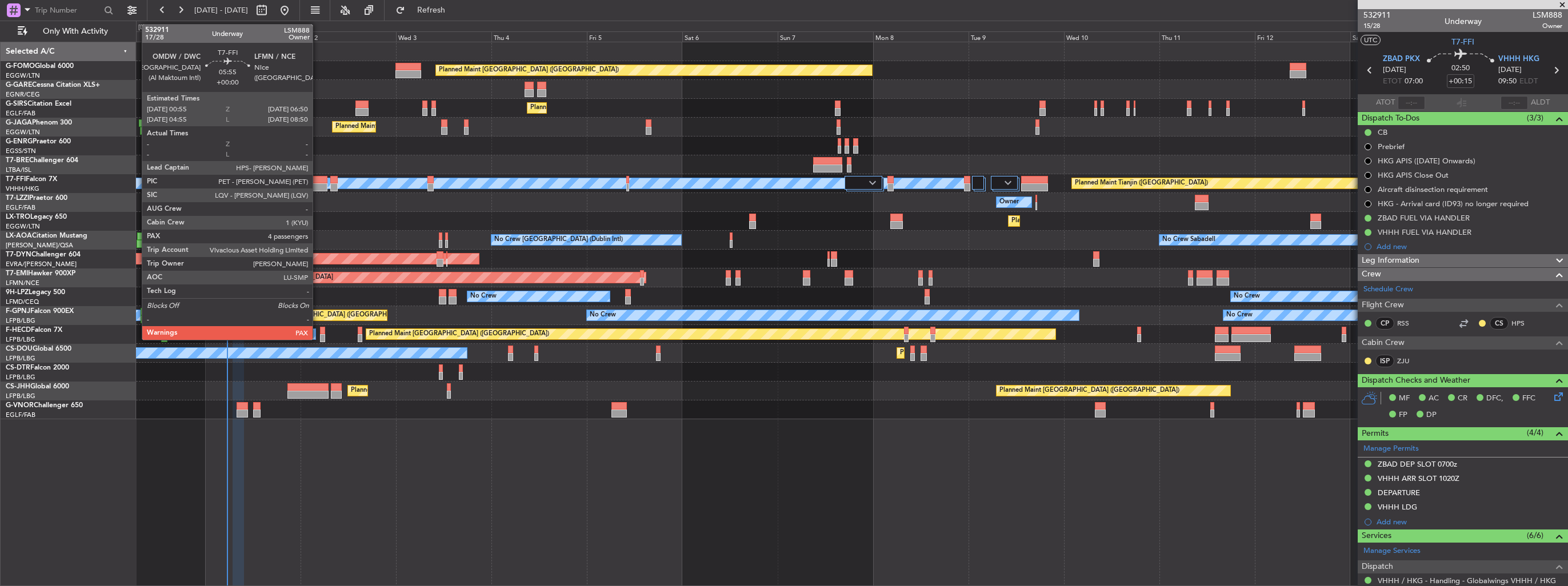
click at [318, 180] on div at bounding box center [315, 180] width 24 height 8
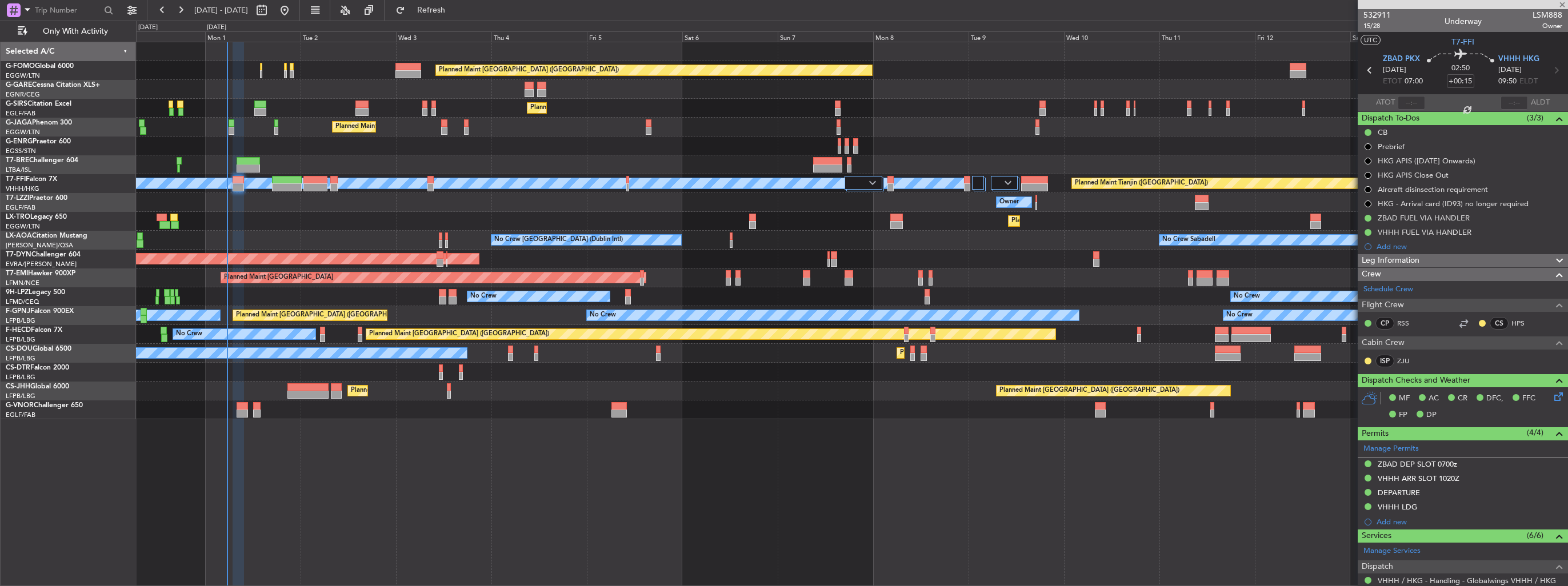
type input "4"
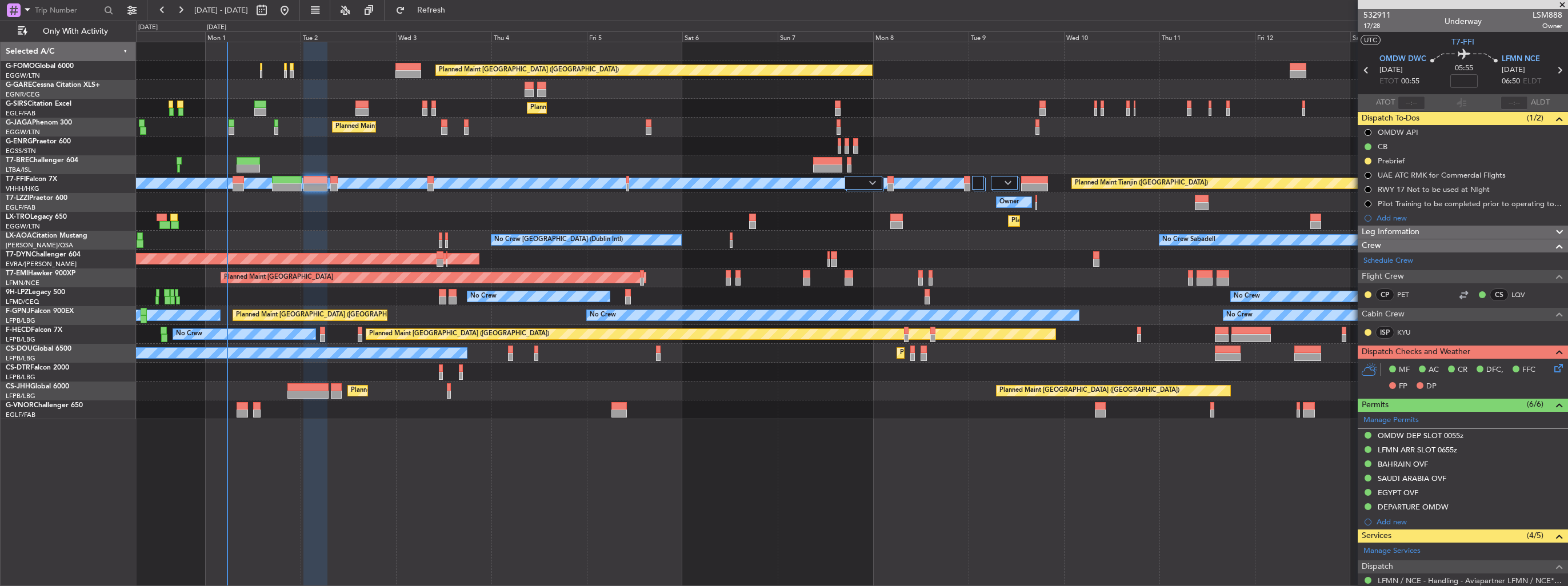
click at [1225, 510] on div "Planned Maint [GEOGRAPHIC_DATA] ([GEOGRAPHIC_DATA]) Planned Maint [GEOGRAPHIC_D…" at bounding box center [852, 313] width 1432 height 544
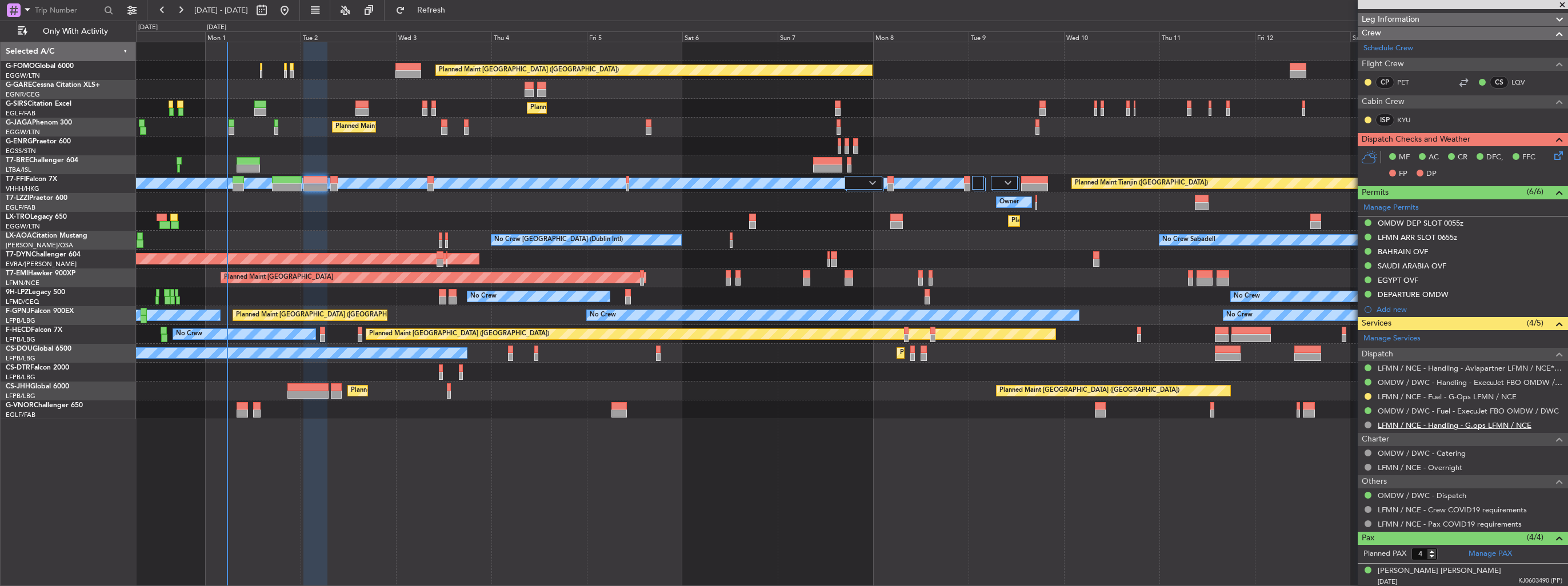
scroll to position [290, 0]
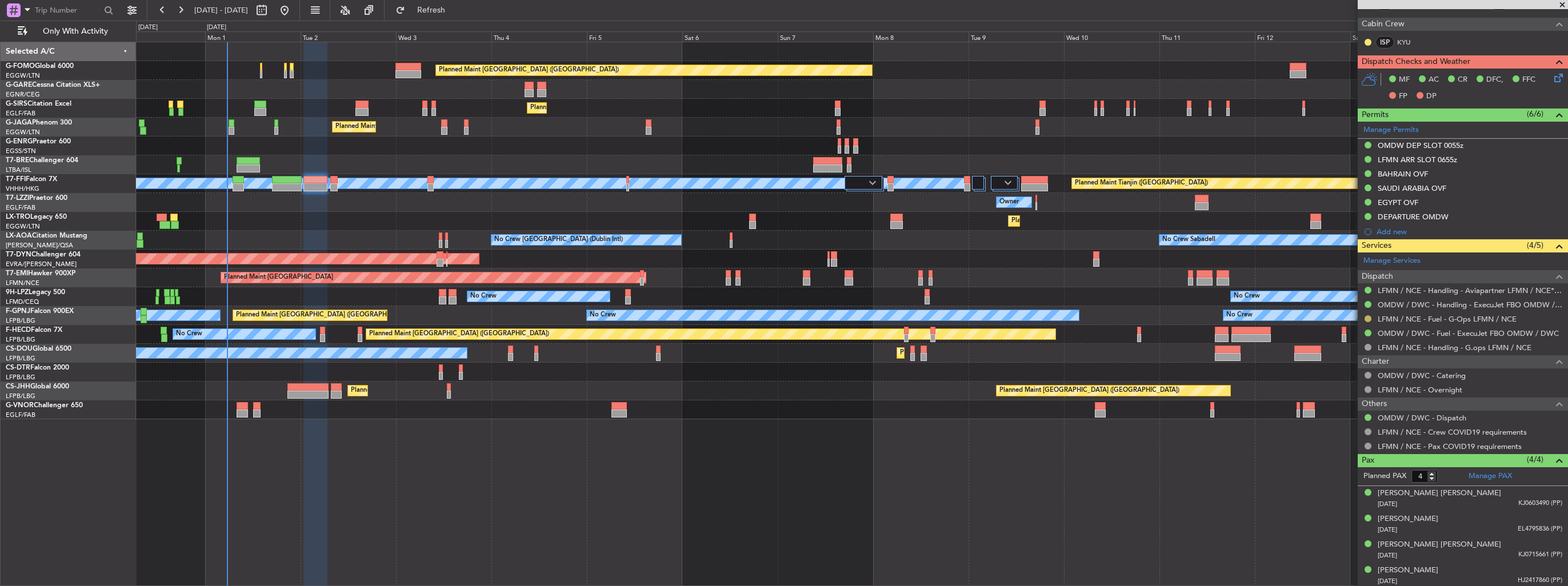
click at [1370, 316] on button at bounding box center [1368, 319] width 7 height 7
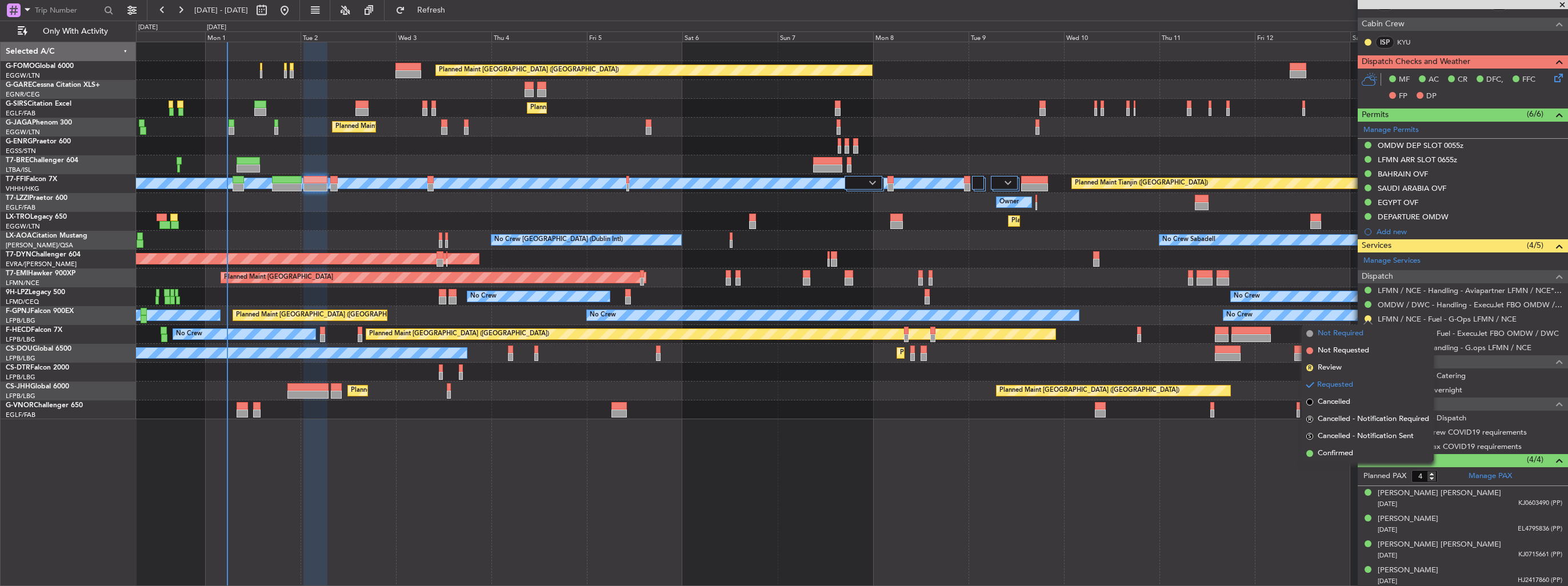
click at [1340, 330] on span "Not Required" at bounding box center [1341, 333] width 46 height 11
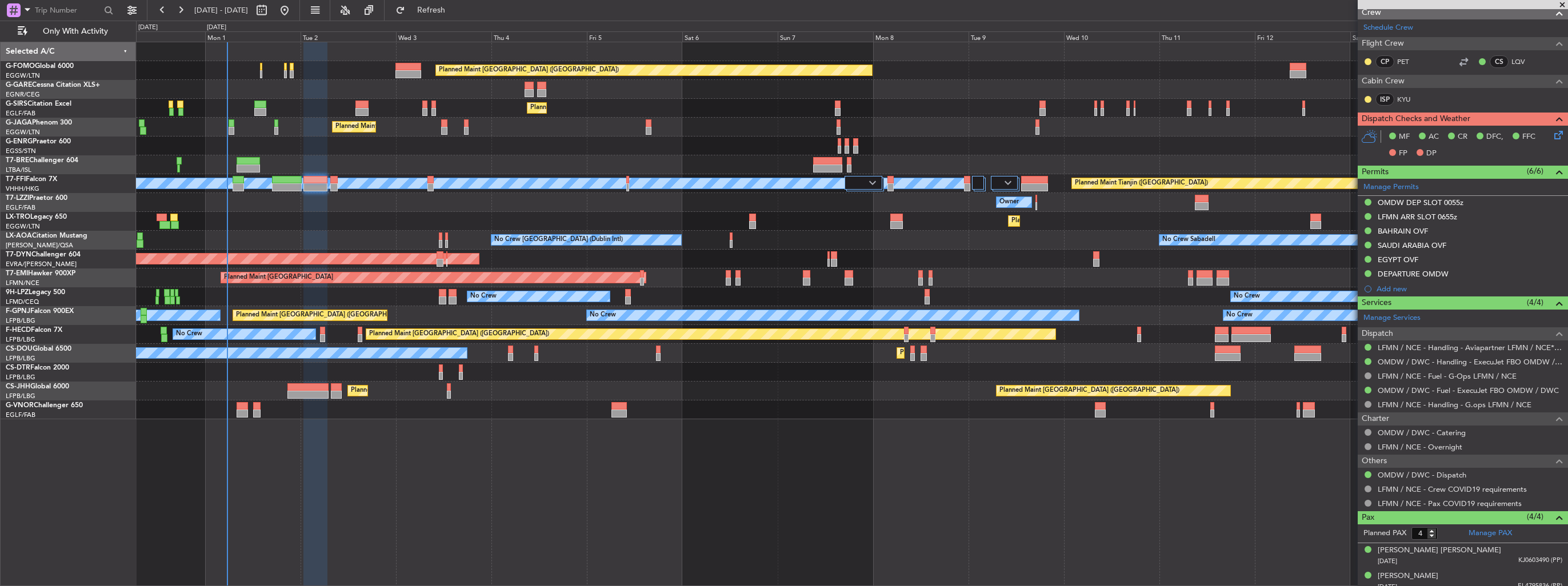
scroll to position [0, 0]
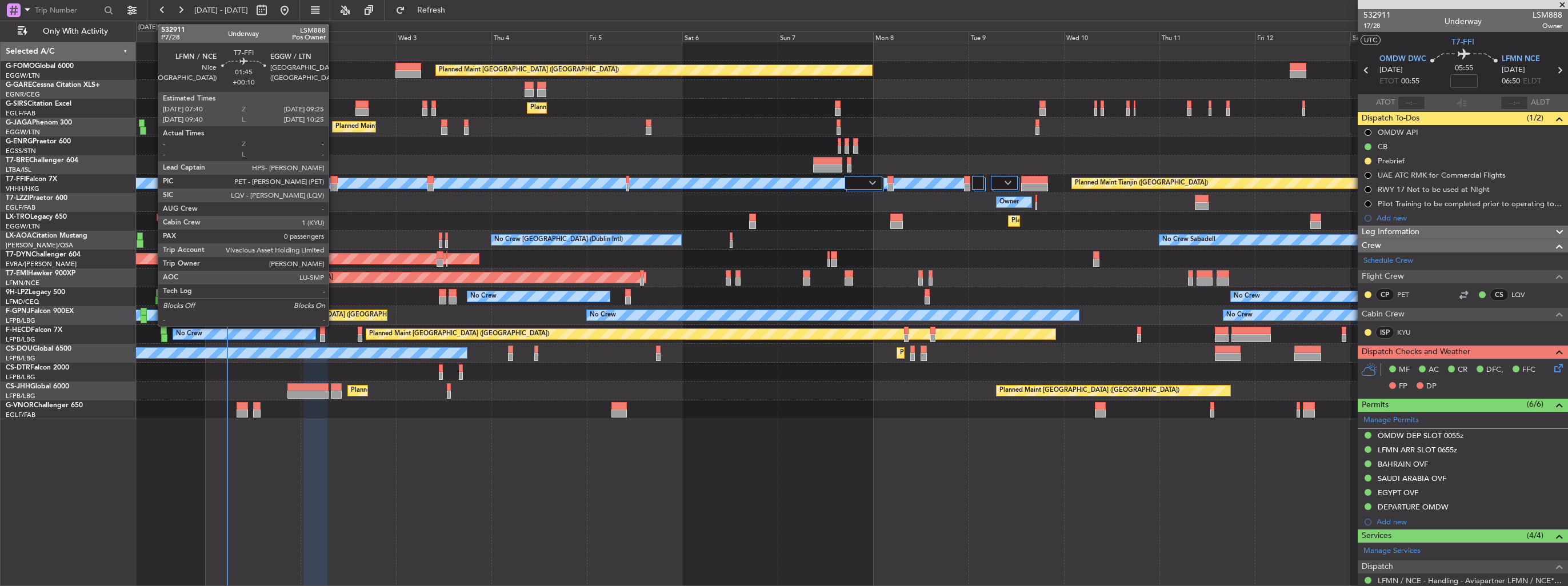
click at [334, 186] on div at bounding box center [334, 187] width 7 height 8
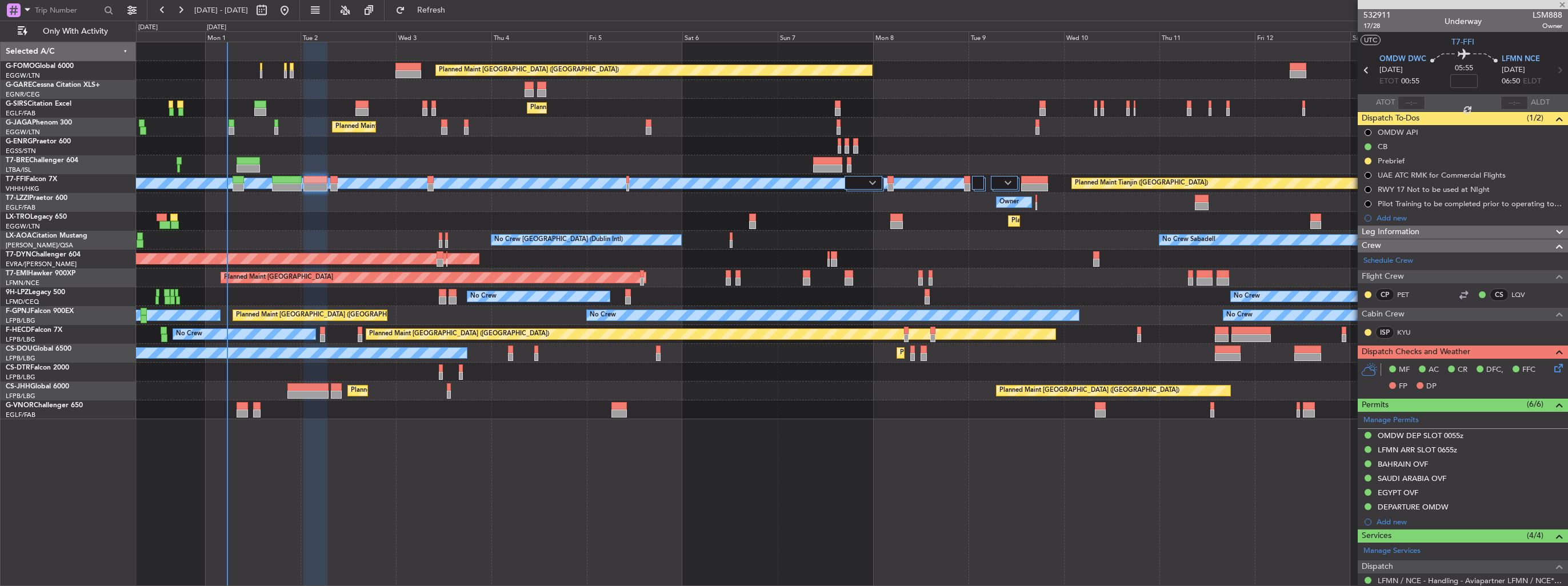
type input "+00:10"
type input "0"
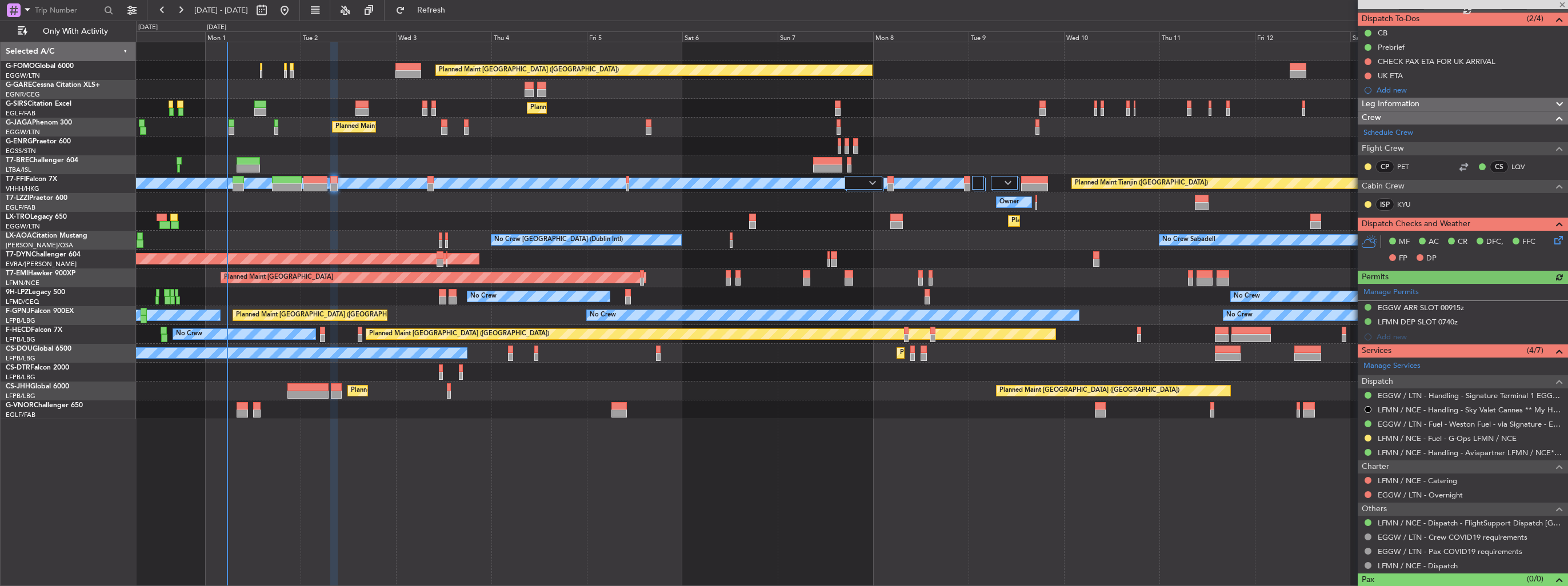
scroll to position [114, 0]
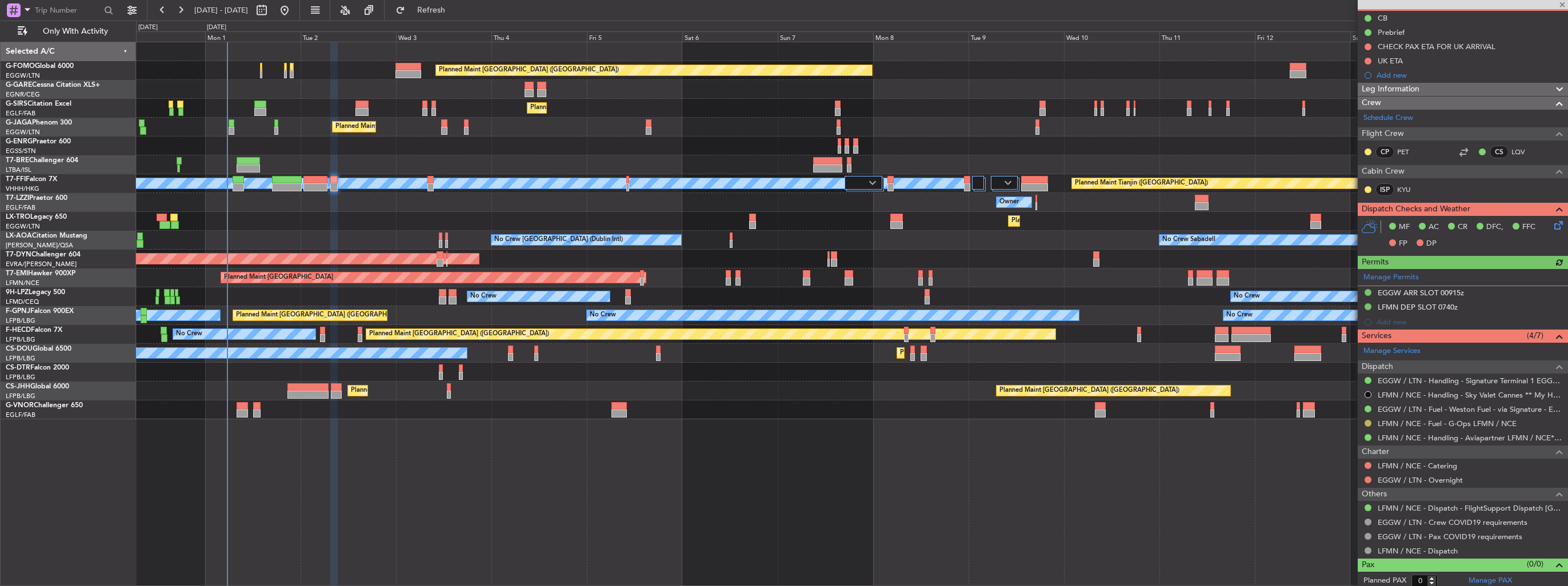
click at [1370, 421] on button at bounding box center [1368, 423] width 7 height 7
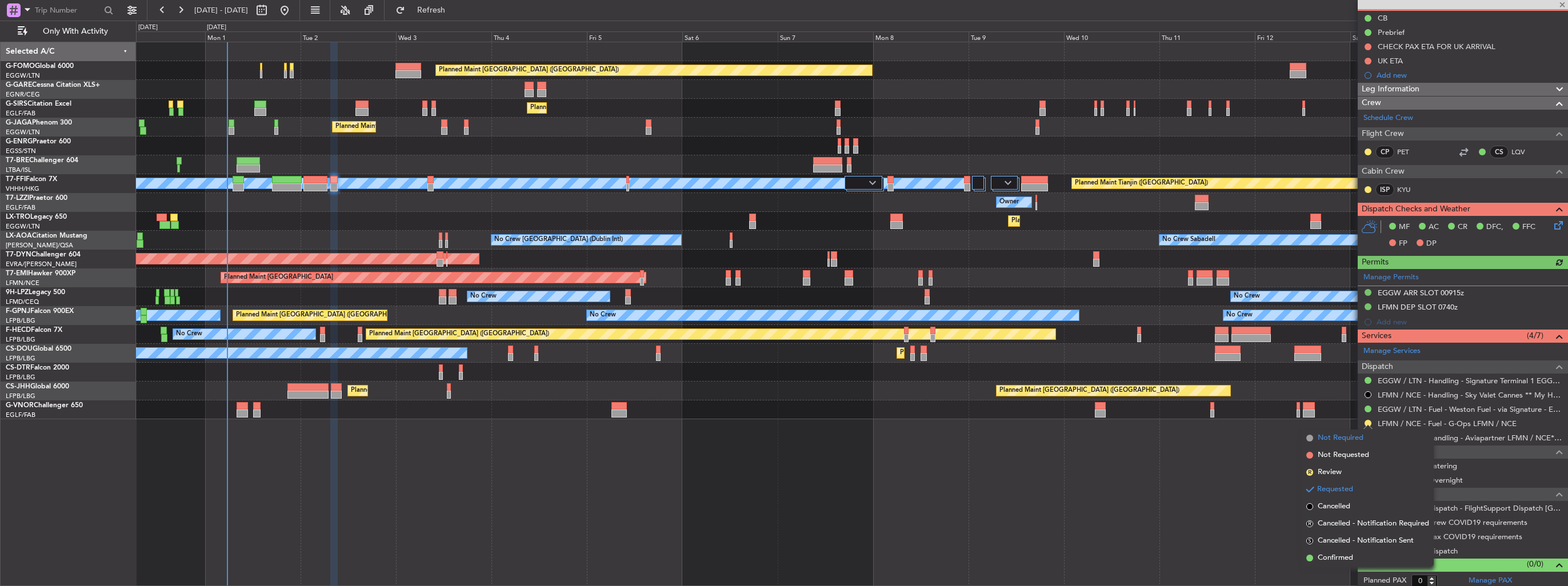
click at [1340, 439] on span "Not Required" at bounding box center [1341, 437] width 46 height 11
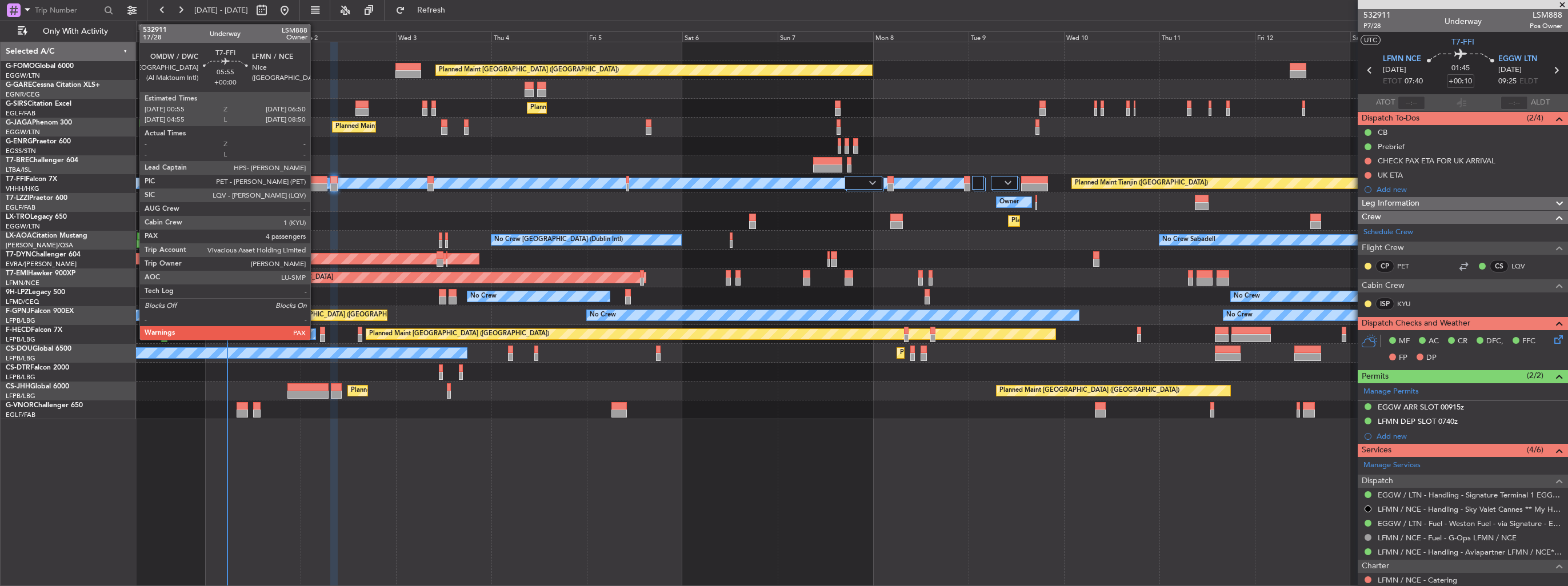
click at [316, 181] on div at bounding box center [315, 180] width 24 height 8
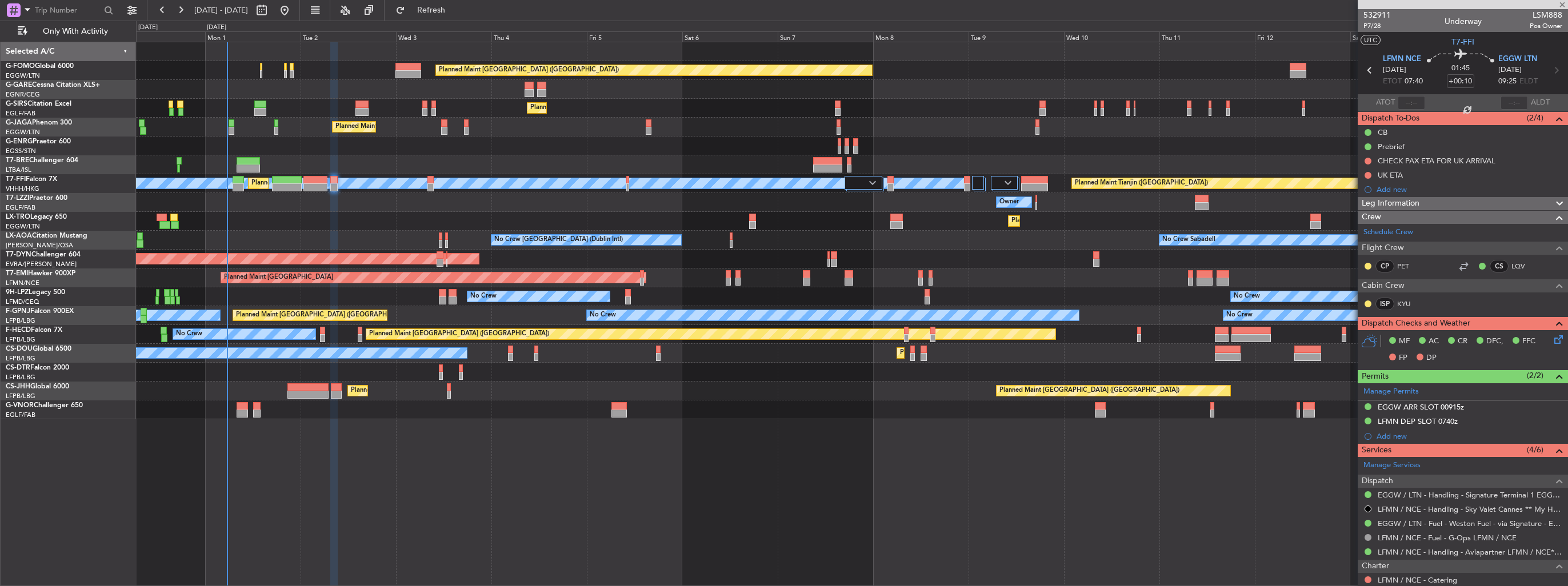
type input "4"
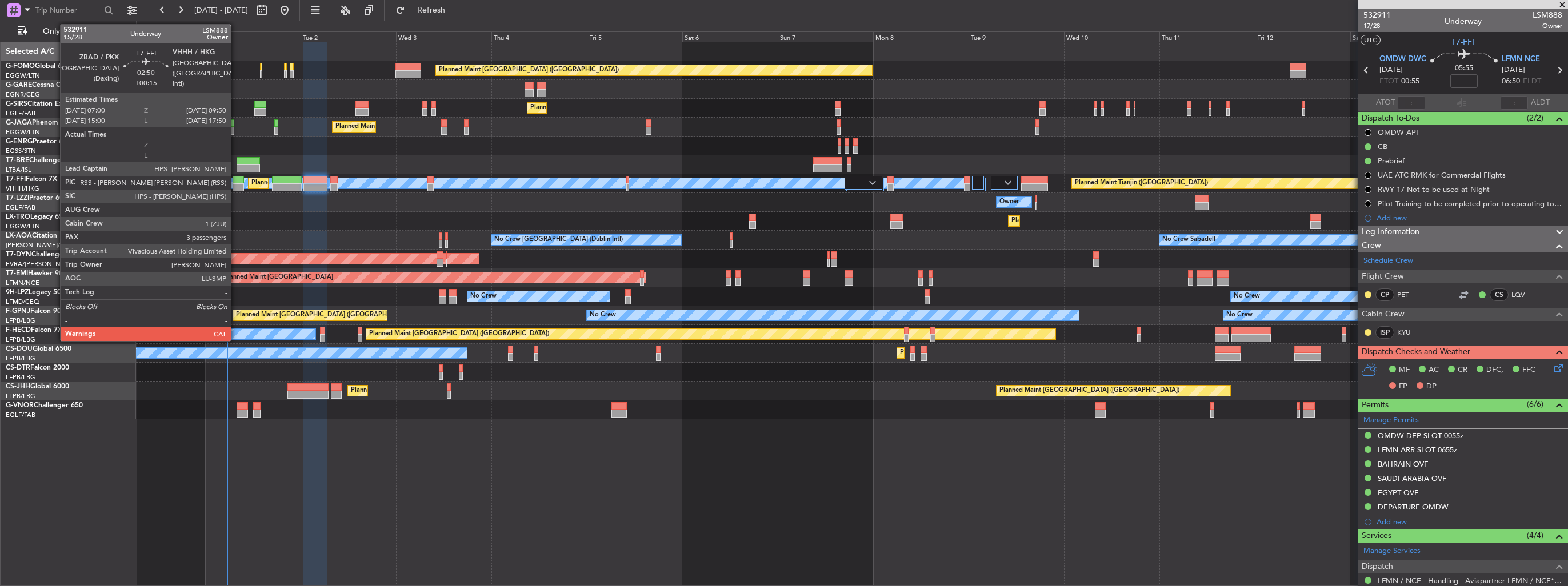
click at [236, 189] on div at bounding box center [238, 187] width 11 height 8
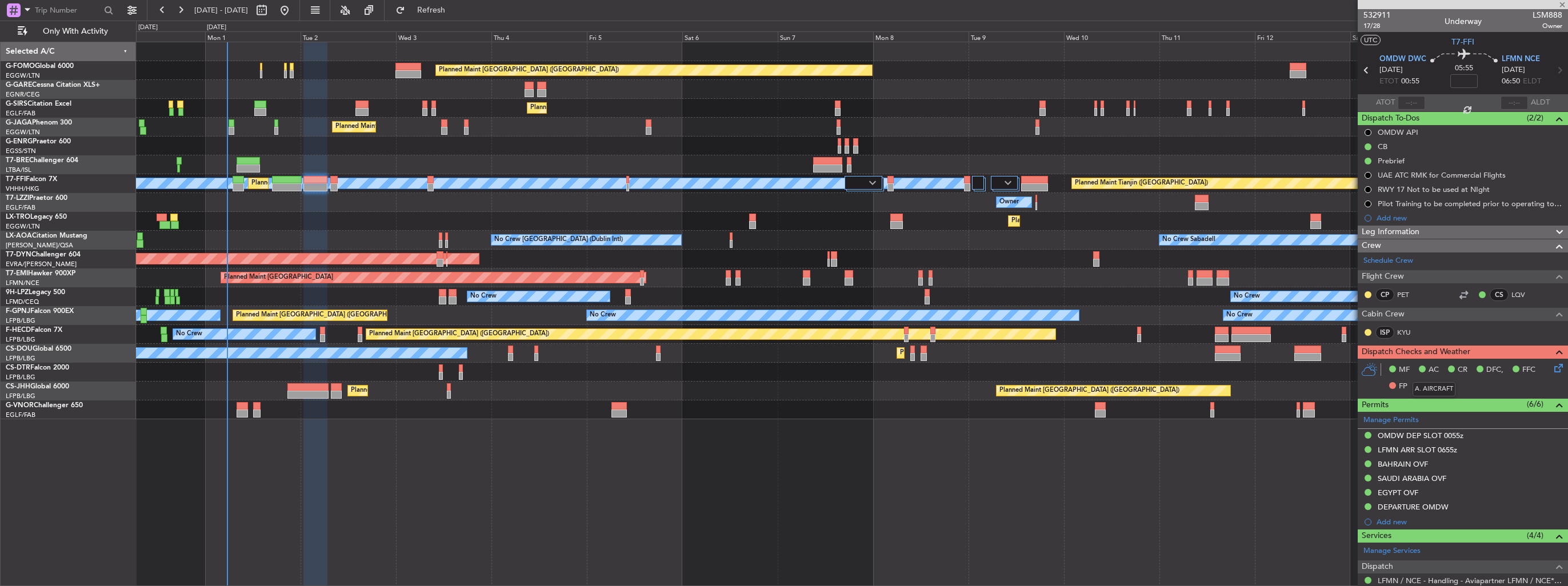
type input "+00:15"
type input "3"
